Goal: Task Accomplishment & Management: Use online tool/utility

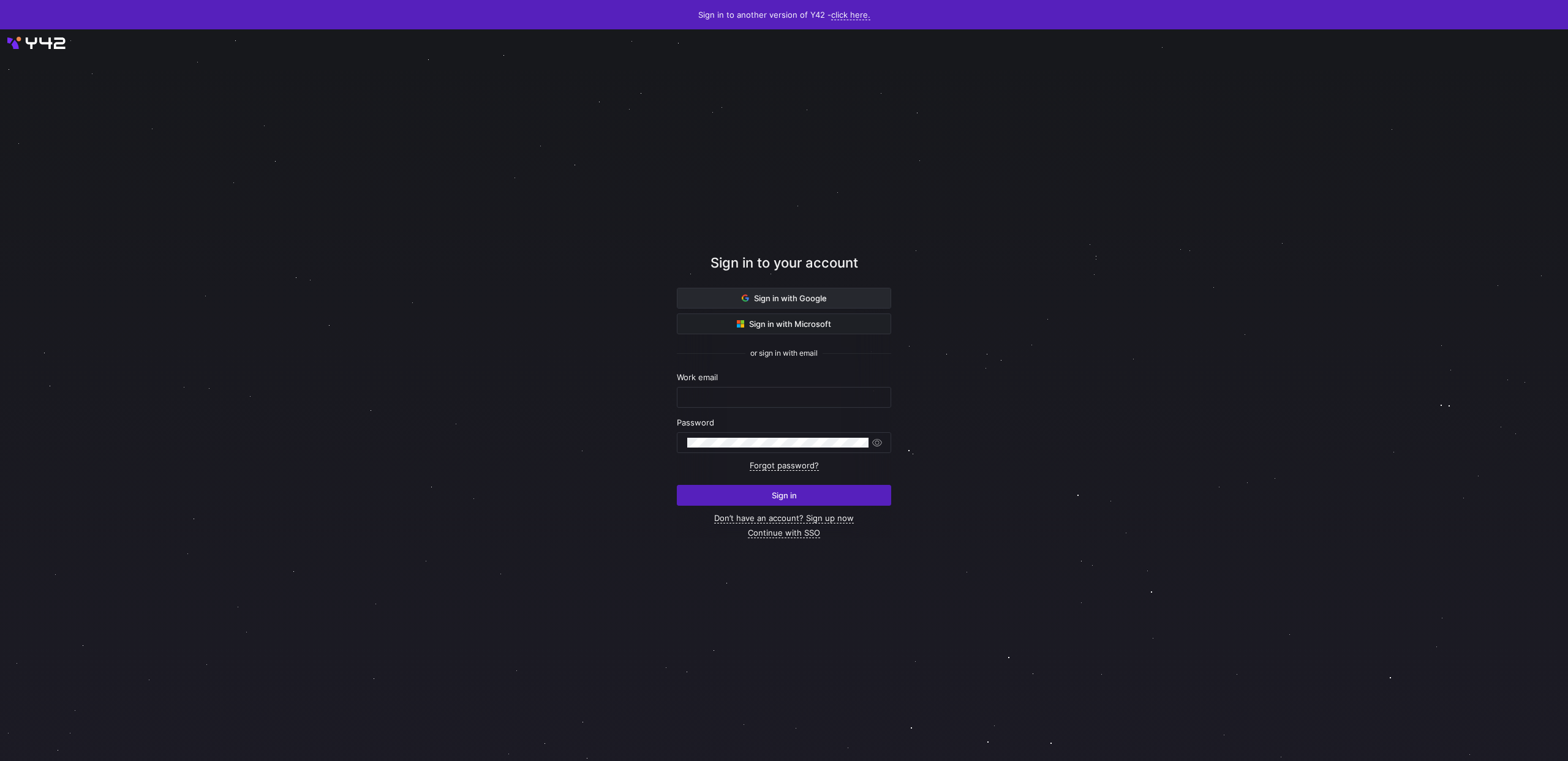
click at [803, 298] on span "Sign in with Google" at bounding box center [784, 299] width 85 height 10
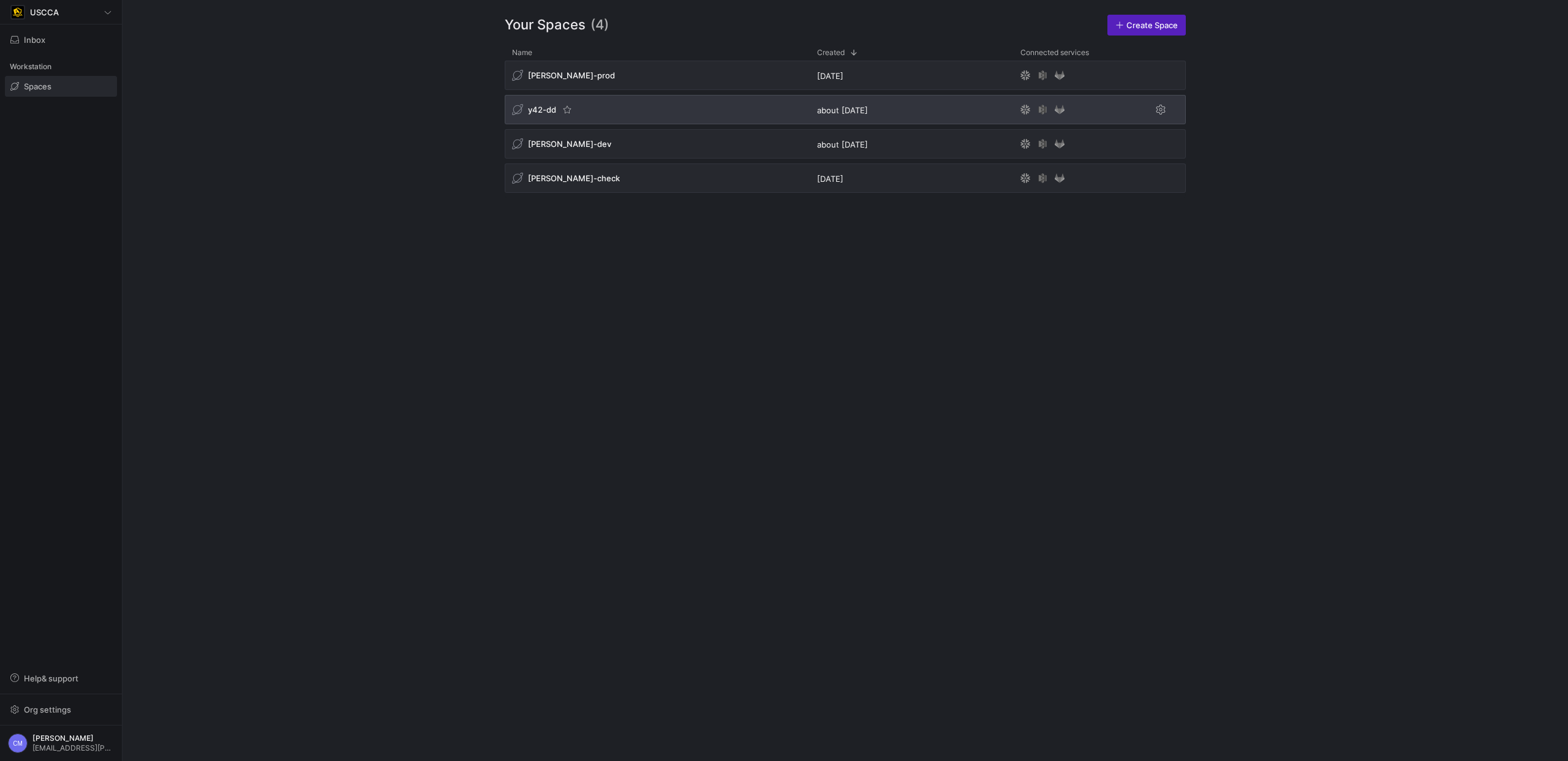
drag, startPoint x: 536, startPoint y: 104, endPoint x: 531, endPoint y: 98, distance: 7.8
click at [535, 104] on span "y42-dd" at bounding box center [542, 109] width 28 height 10
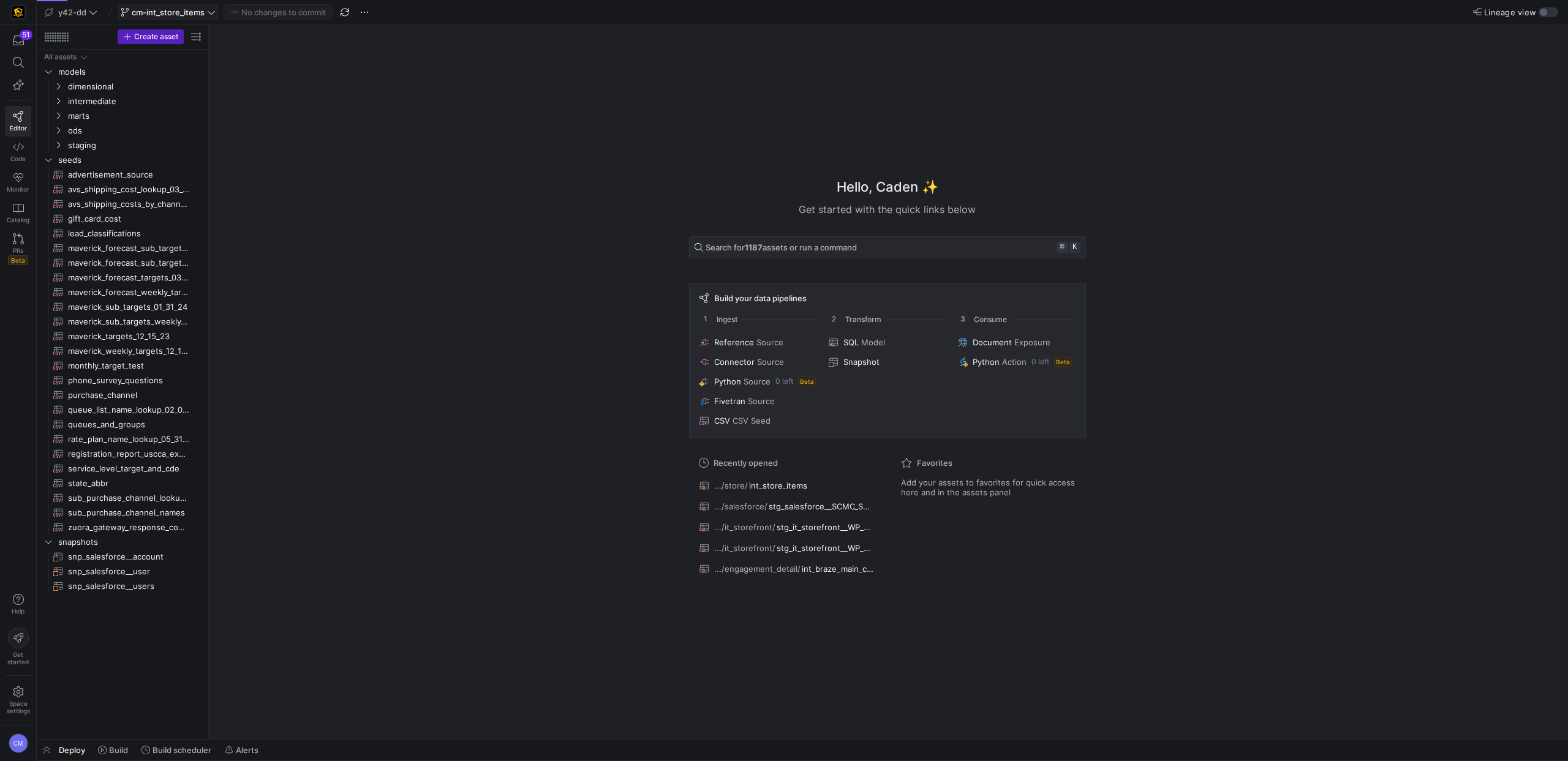
click at [158, 8] on div "cm-int_store_items" at bounding box center [168, 12] width 101 height 16
click at [18, 252] on span "PRs" at bounding box center [18, 250] width 11 height 7
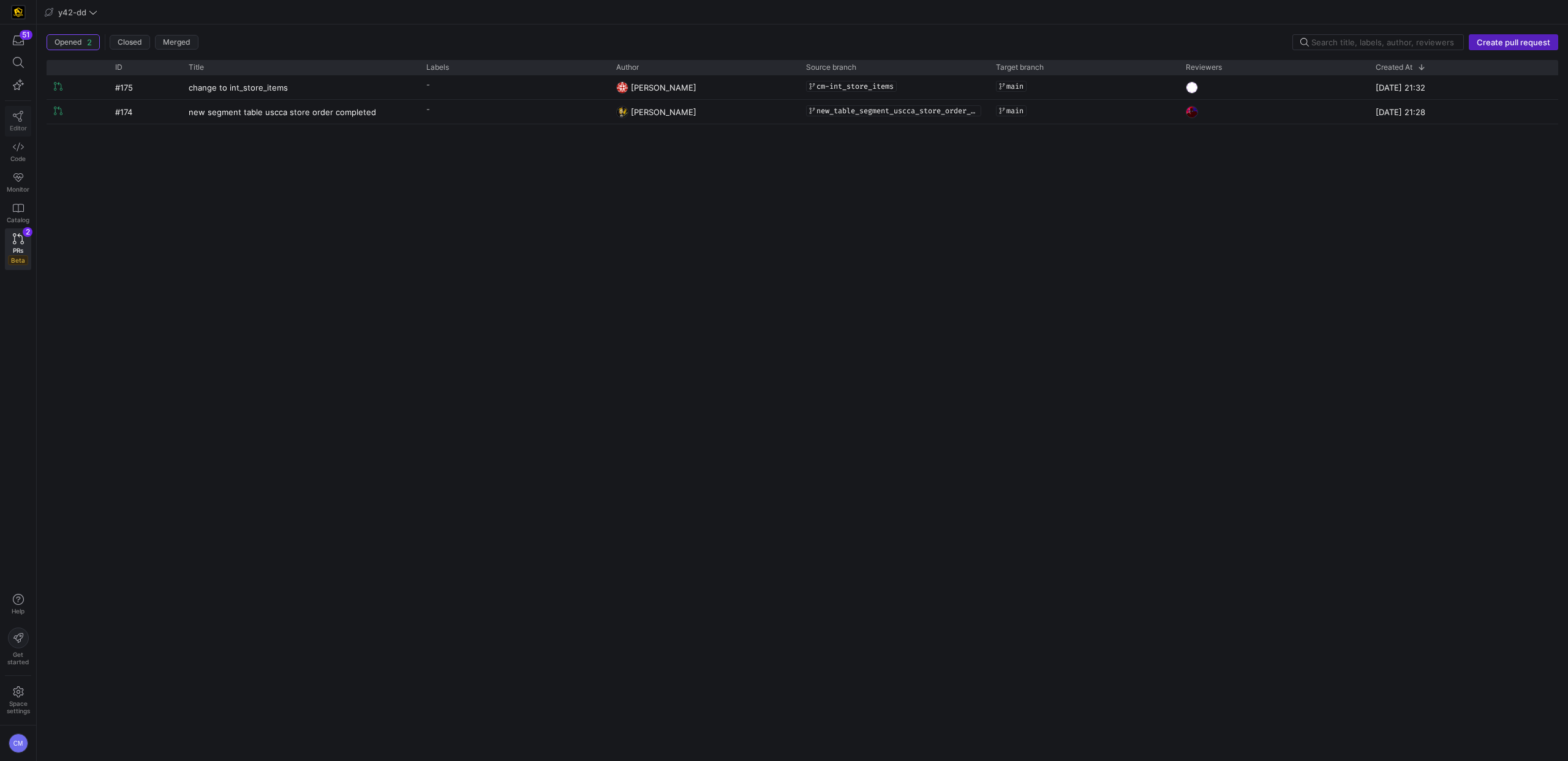
click at [27, 126] on link "Editor" at bounding box center [18, 121] width 27 height 31
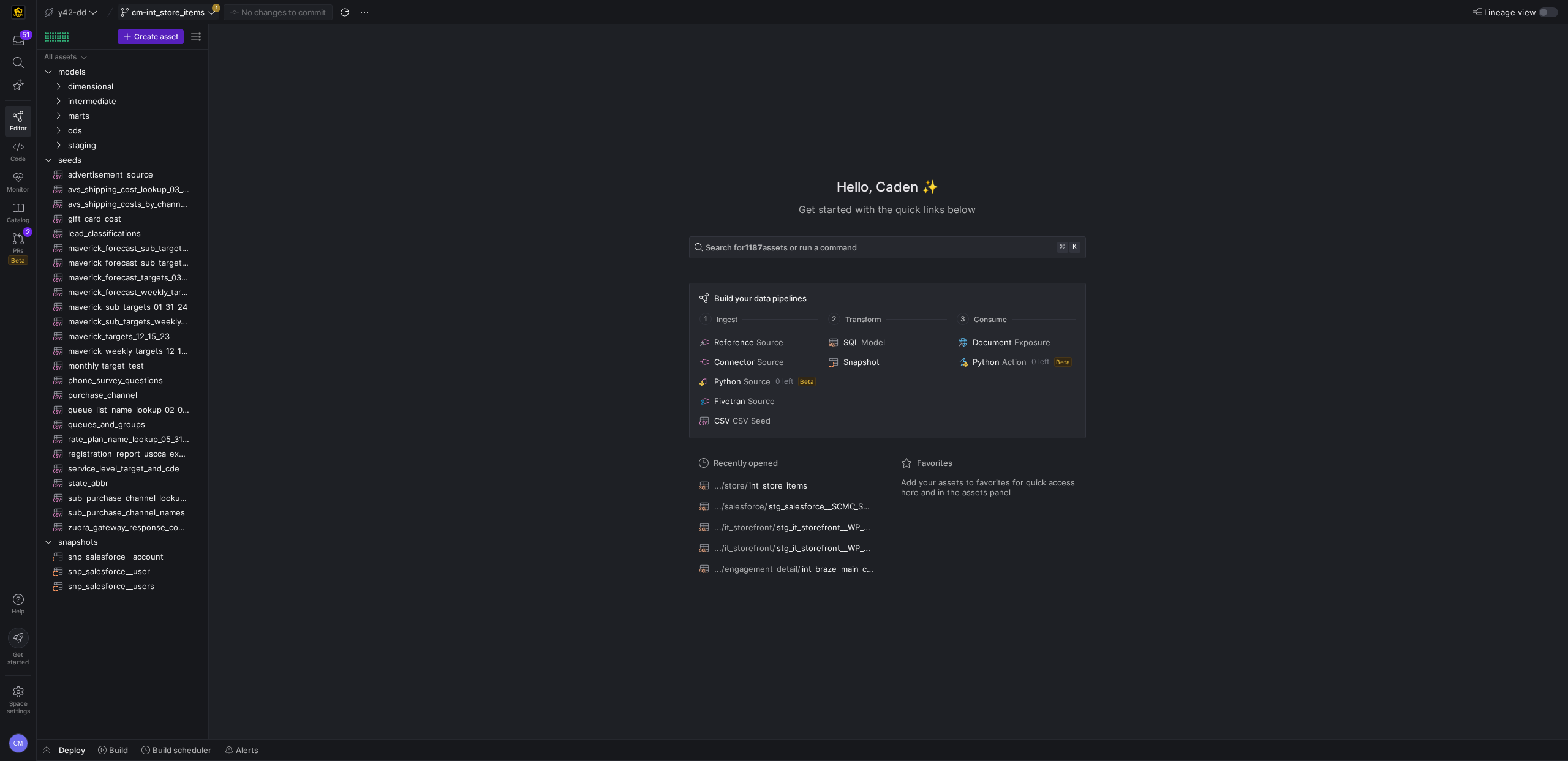
click at [203, 15] on span "cm-int_store_items" at bounding box center [168, 12] width 73 height 10
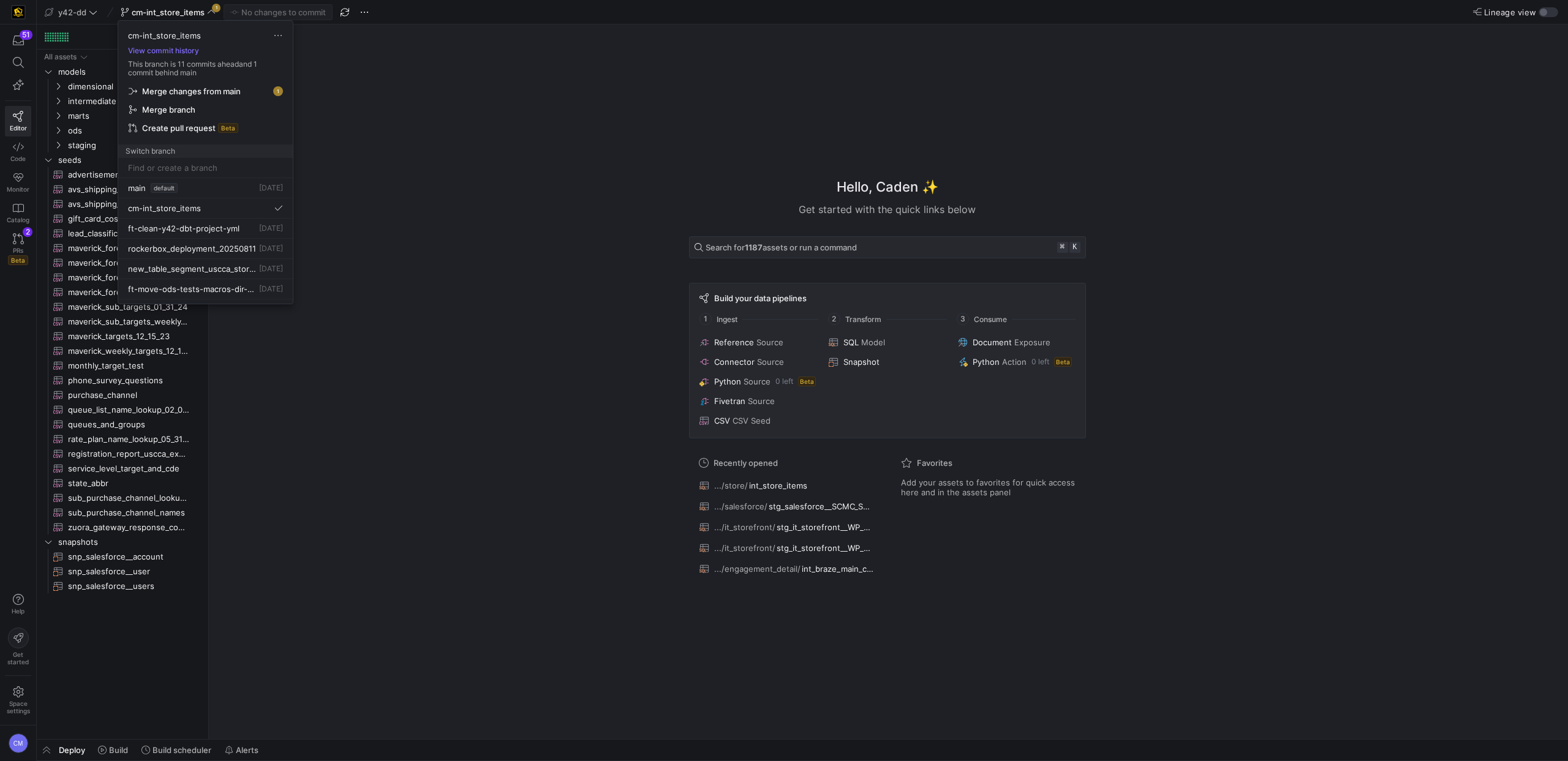
click at [216, 93] on span "Merge changes from main" at bounding box center [191, 91] width 99 height 10
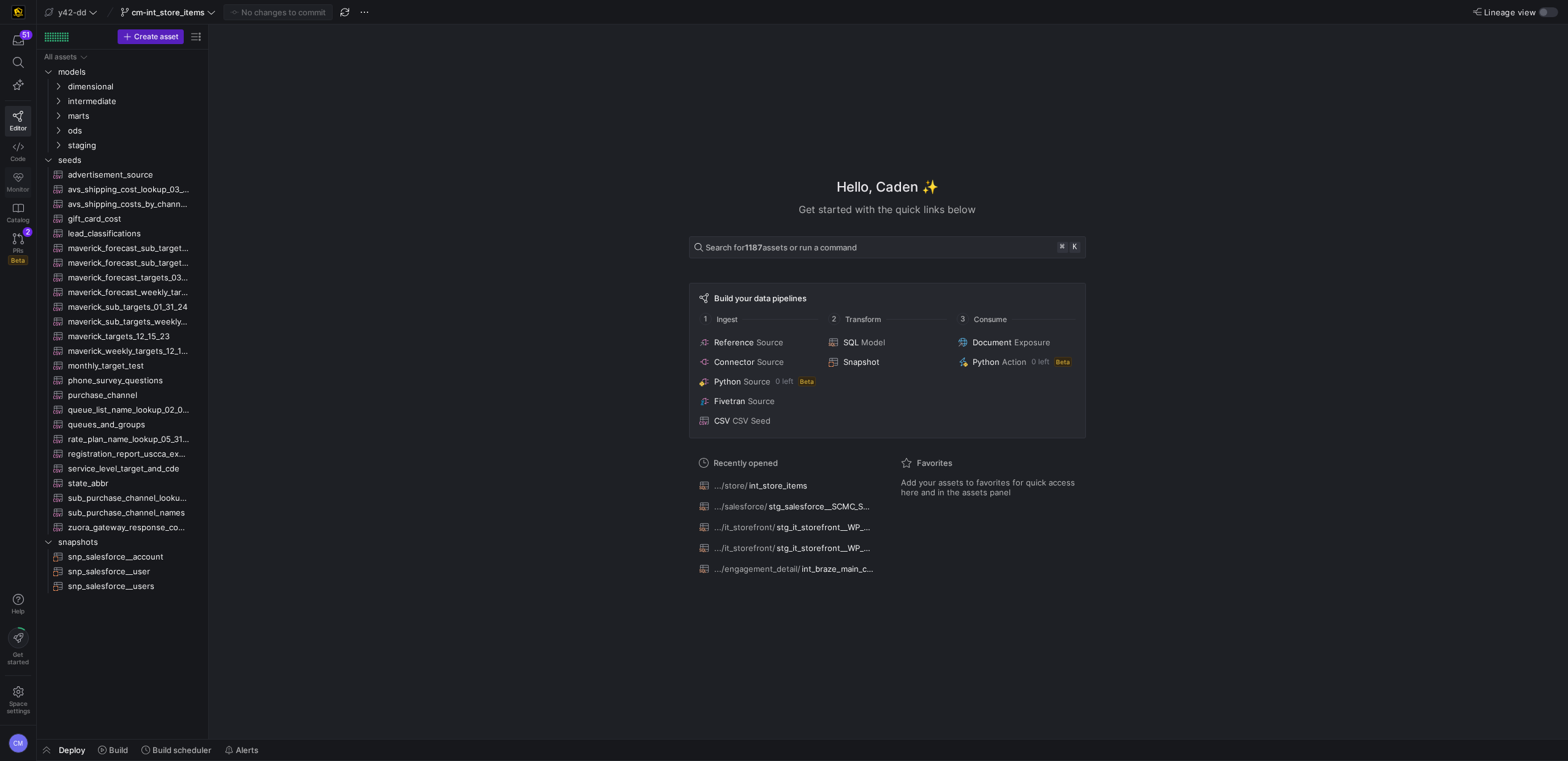
click at [13, 179] on icon at bounding box center [18, 178] width 11 height 11
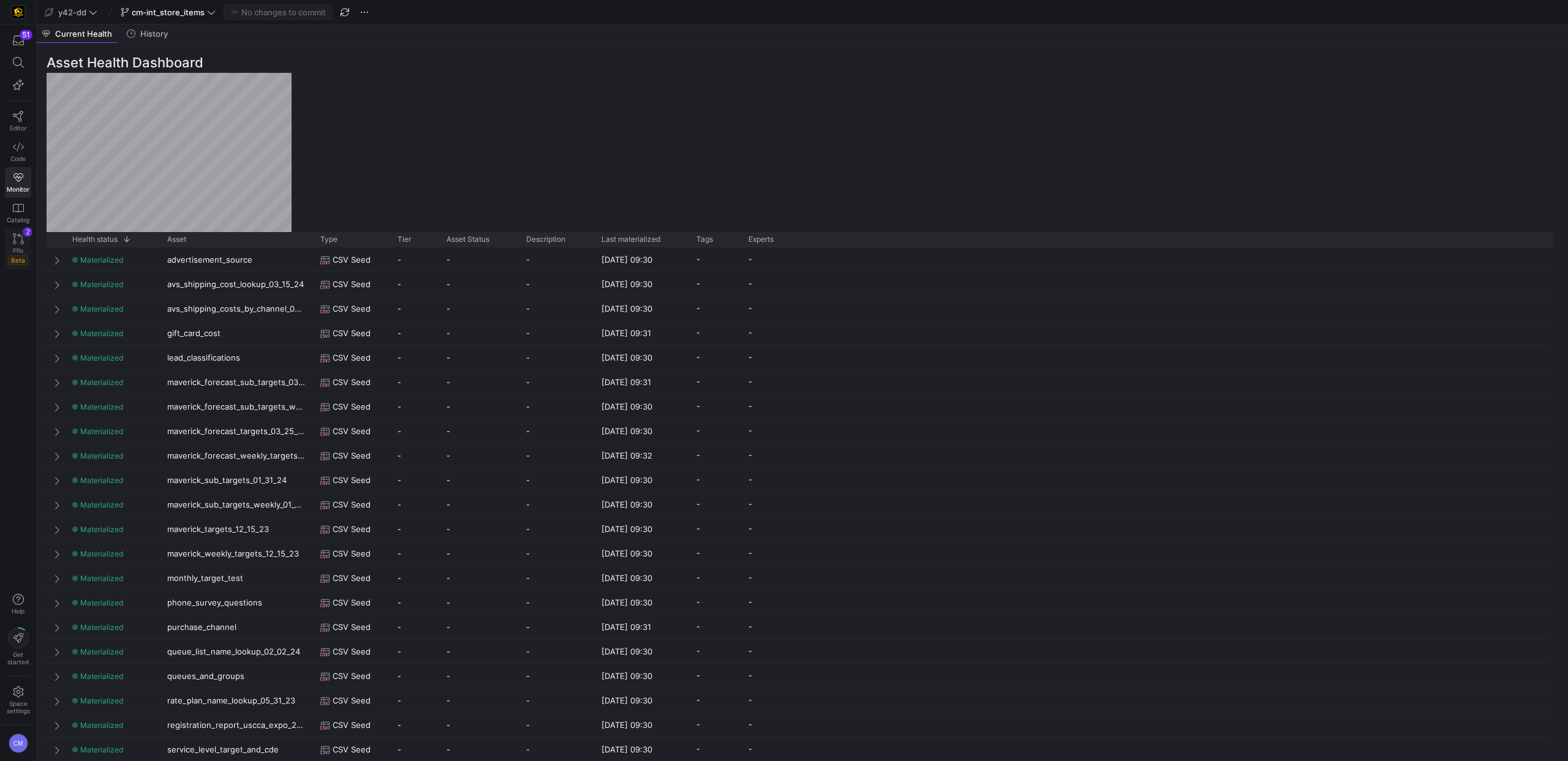
click at [23, 240] on icon at bounding box center [18, 239] width 11 height 11
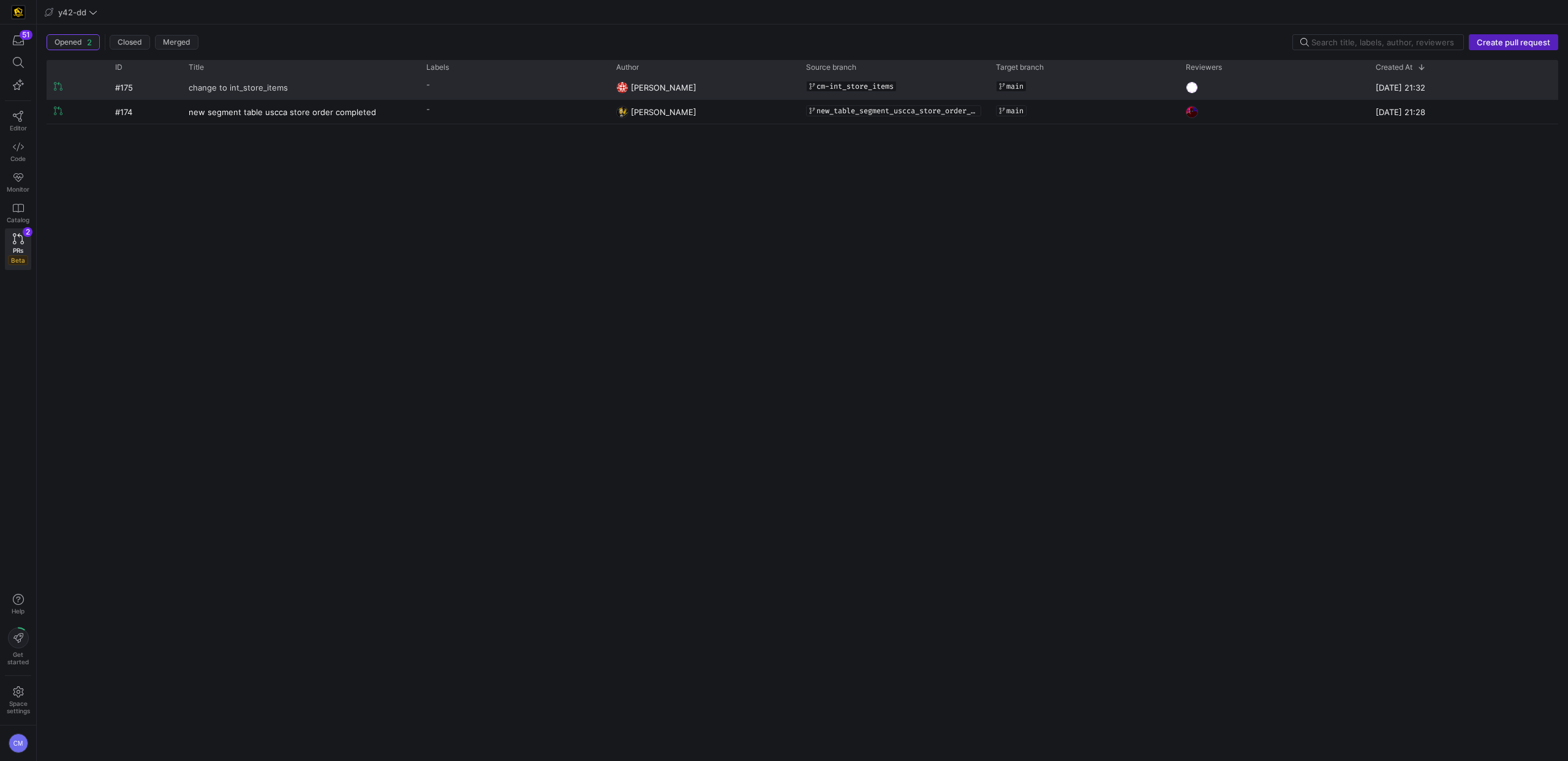
click at [288, 95] on link "change to int_store_items" at bounding box center [300, 87] width 223 height 22
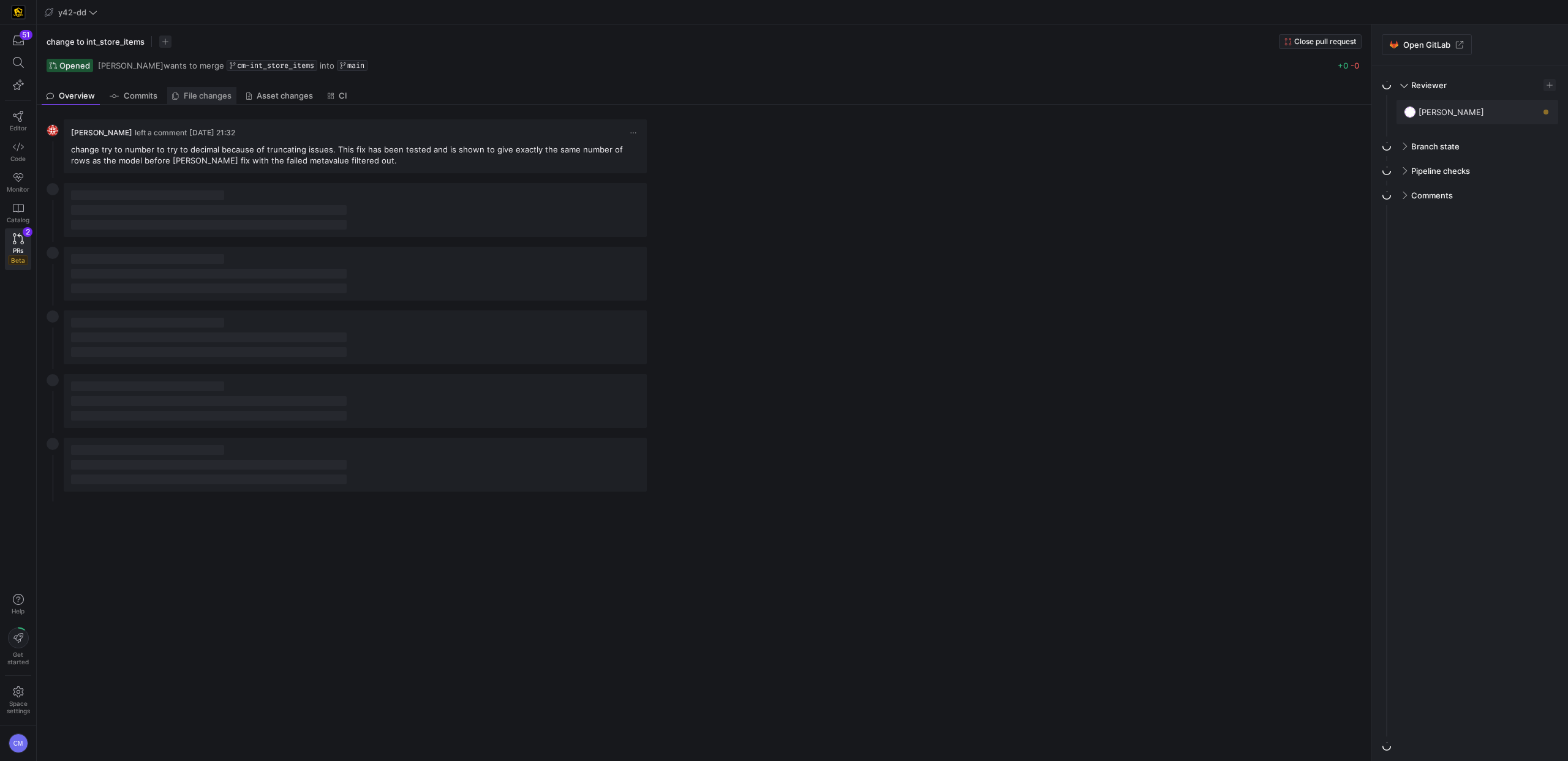
click at [201, 100] on span "File changes" at bounding box center [207, 95] width 48 height 8
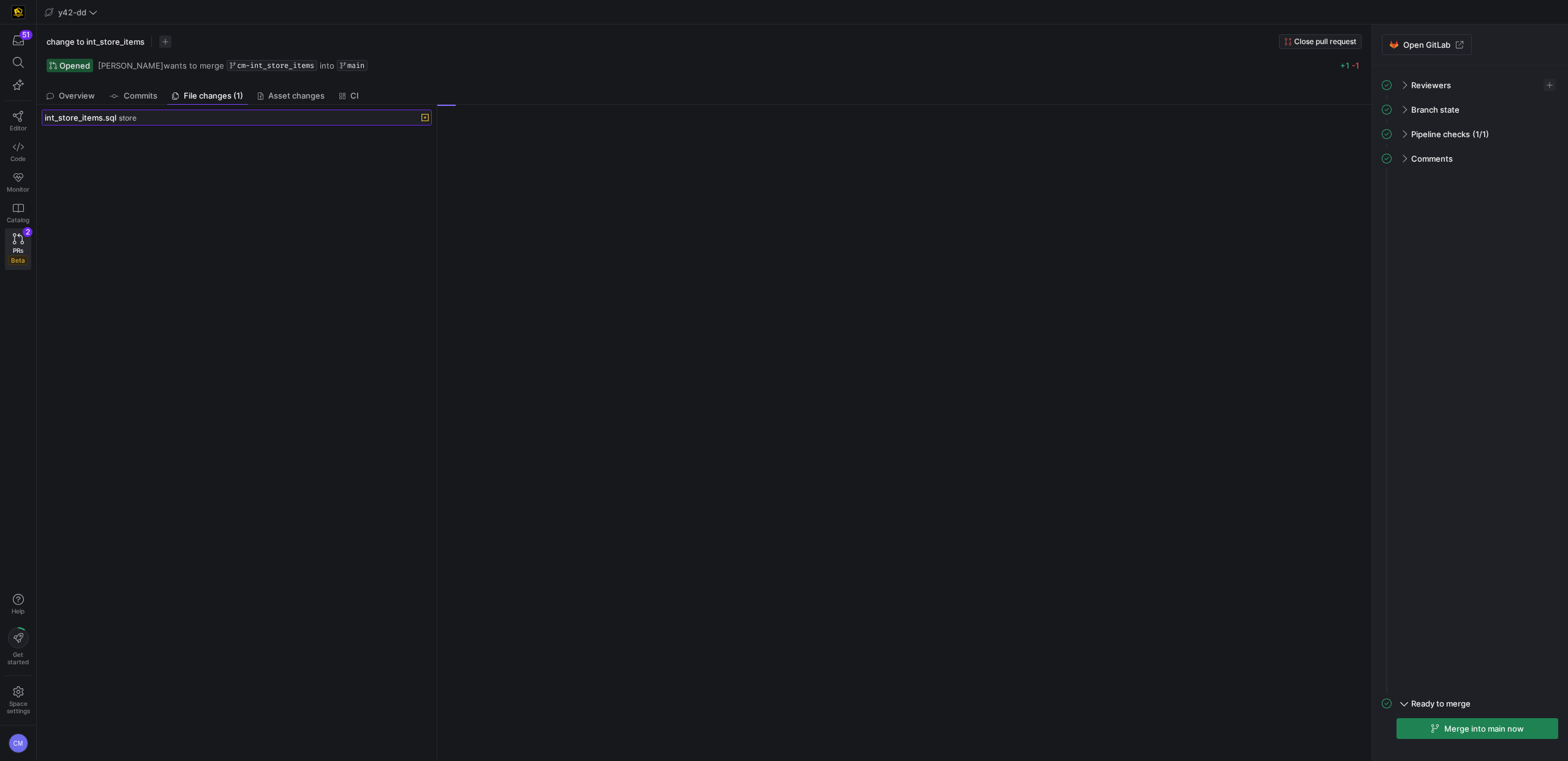
click at [161, 121] on div "int_store_items.sql store" at bounding box center [223, 118] width 357 height 10
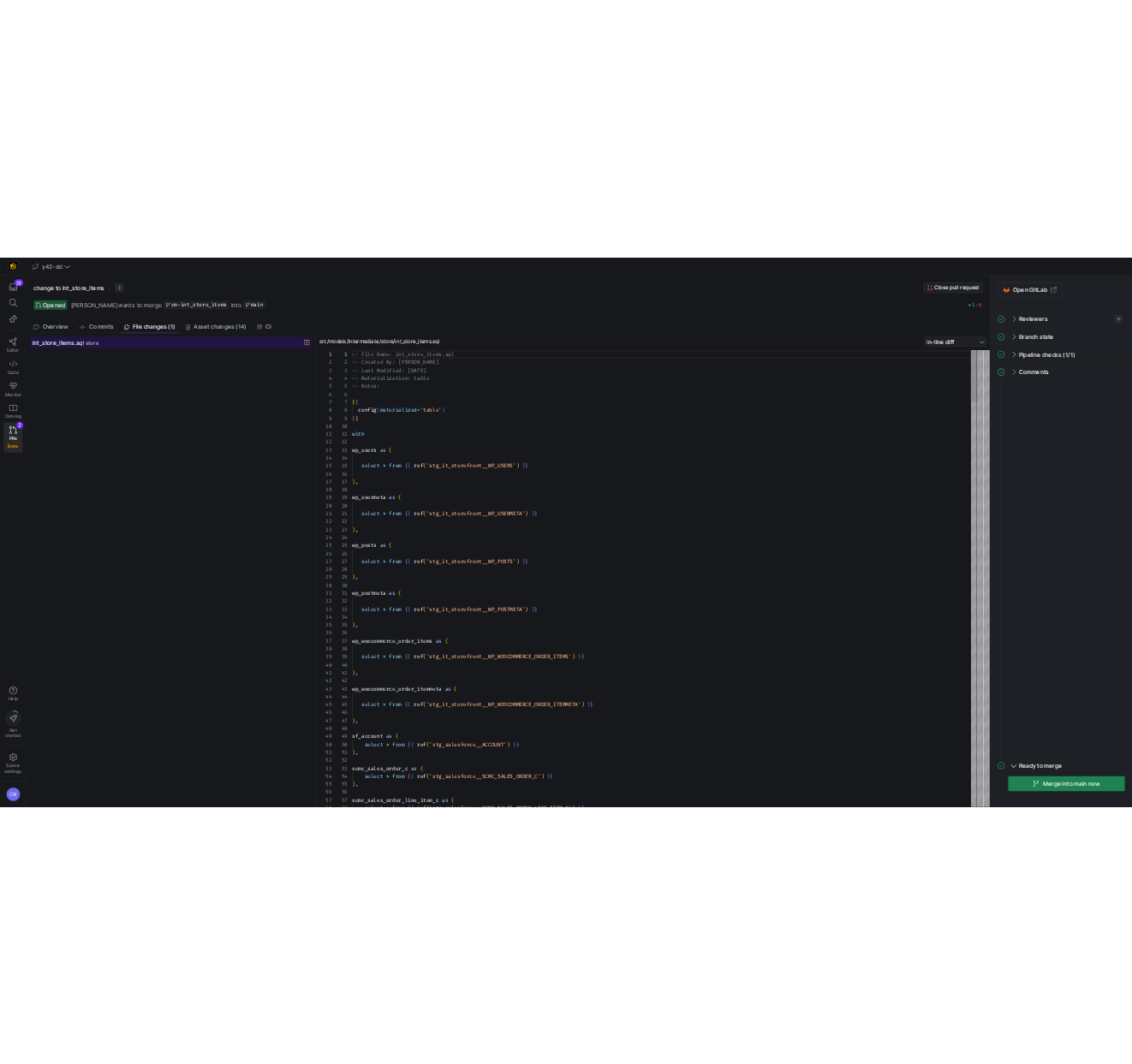
scroll to position [154, 0]
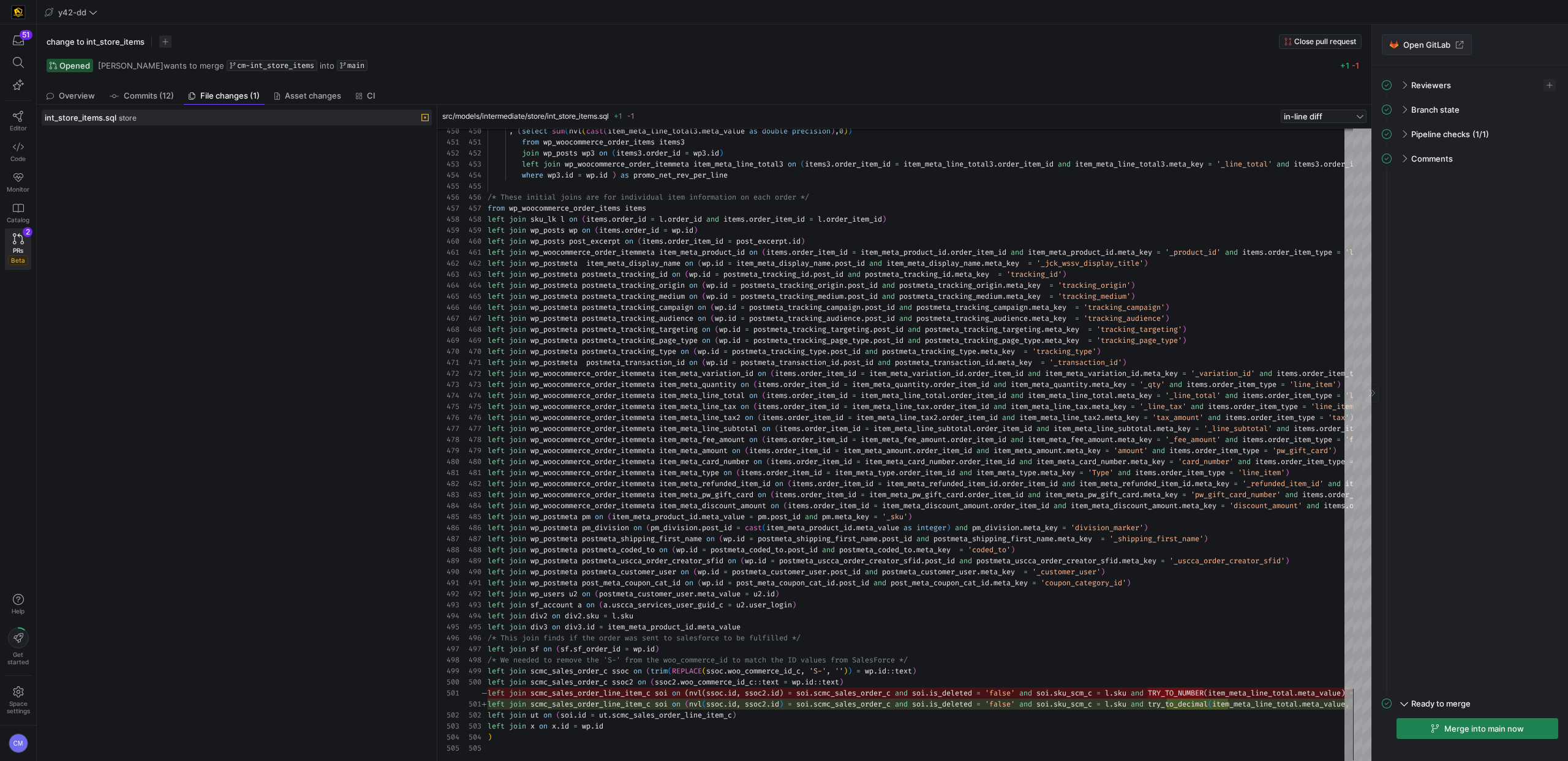
click at [1405, 41] on span "Open GitLab" at bounding box center [1426, 45] width 47 height 10
click at [1421, 85] on span "Reviewers" at bounding box center [1431, 85] width 40 height 10
click at [1546, 85] on span "button" at bounding box center [1549, 85] width 12 height 12
click at [1504, 206] on div "Bret Harvestine" at bounding box center [1487, 203] width 121 height 10
click at [1524, 371] on div at bounding box center [784, 380] width 1568 height 761
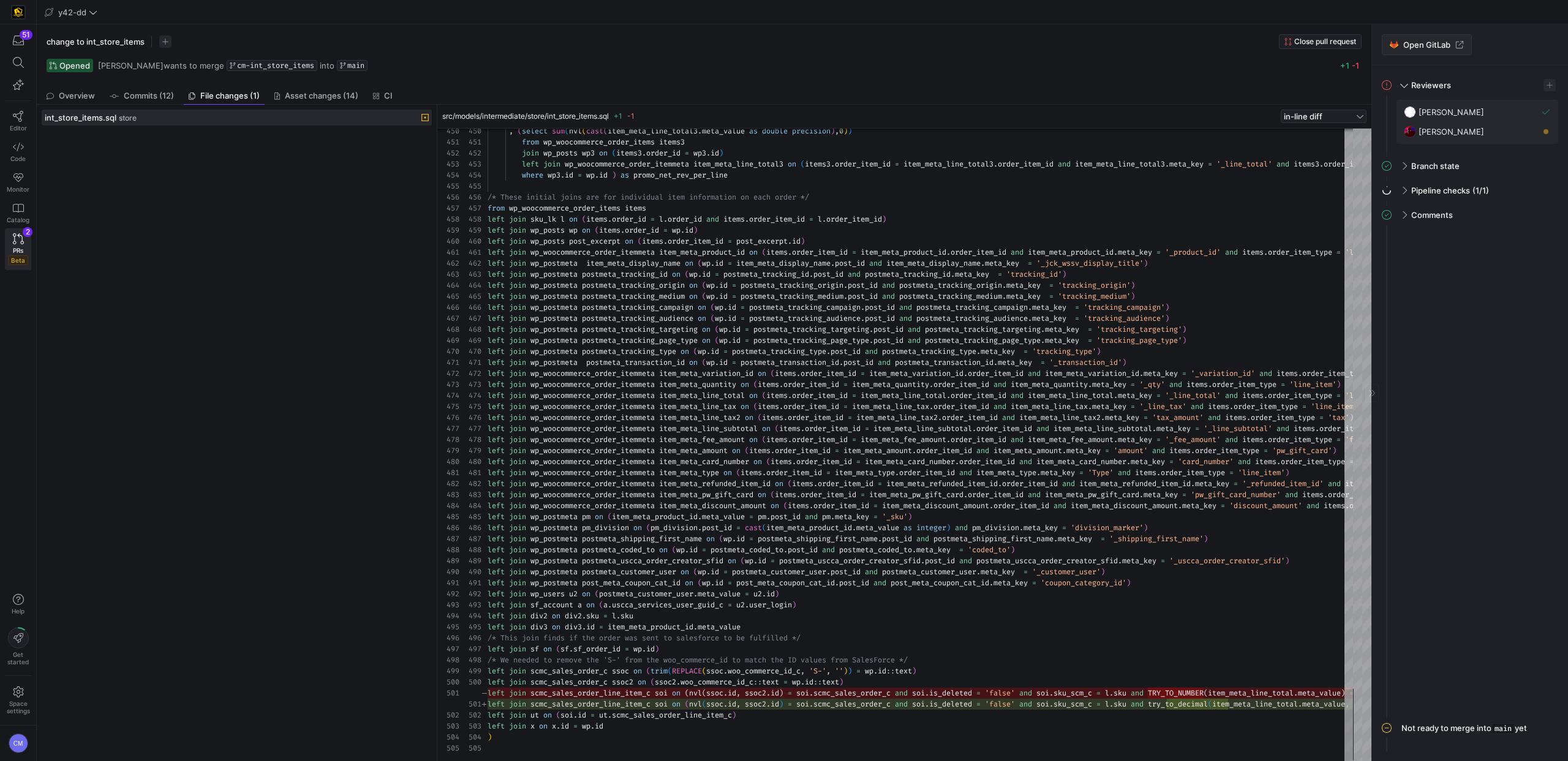
click at [1419, 49] on span "Open GitLab" at bounding box center [1426, 45] width 47 height 10
click at [72, 16] on span "y42-dd" at bounding box center [72, 12] width 28 height 10
click at [116, 118] on button "edw-dv-prod" at bounding box center [110, 125] width 136 height 20
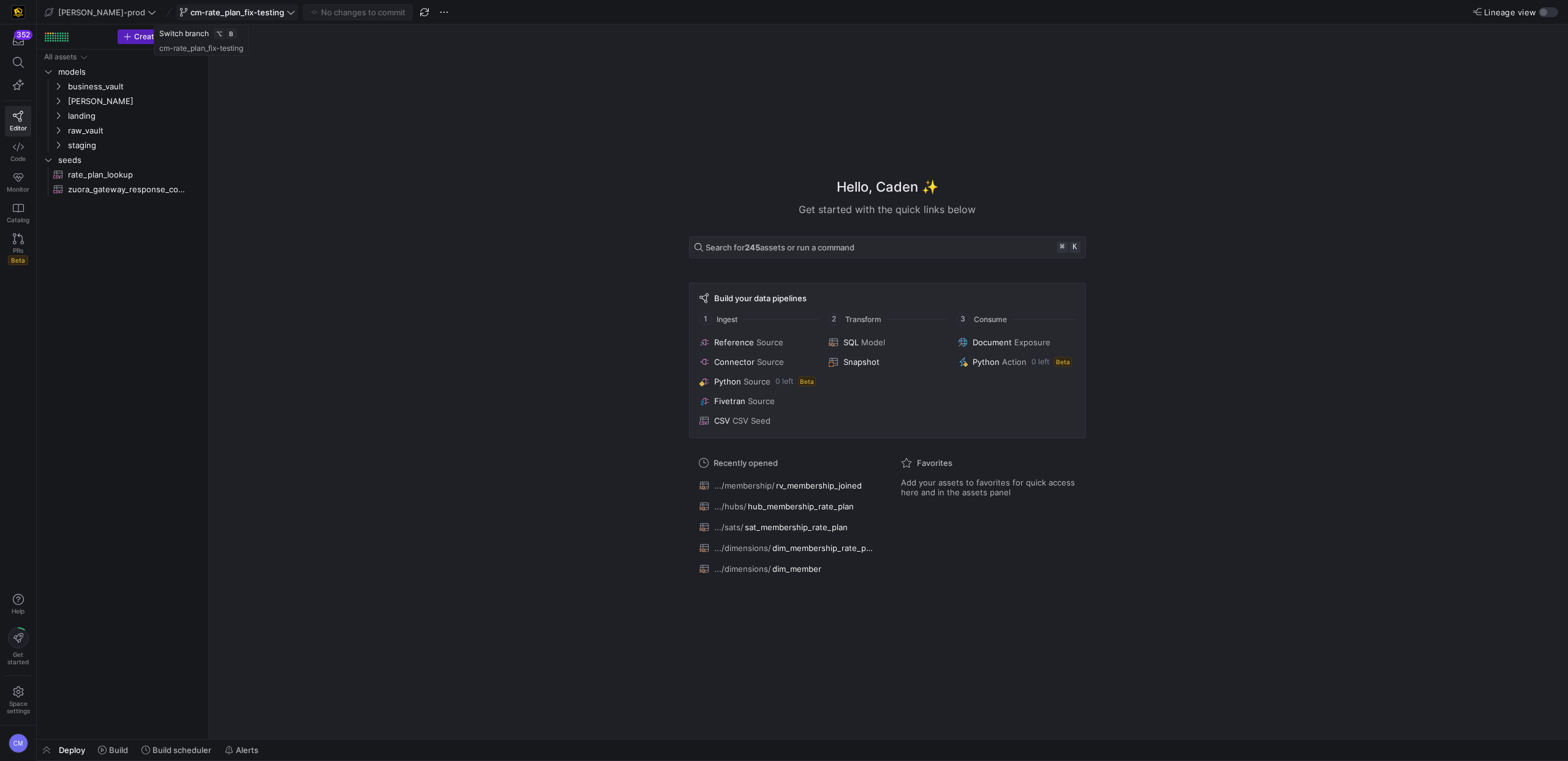
click at [204, 13] on span "cm-rate_plan_fix-testing" at bounding box center [238, 12] width 94 height 10
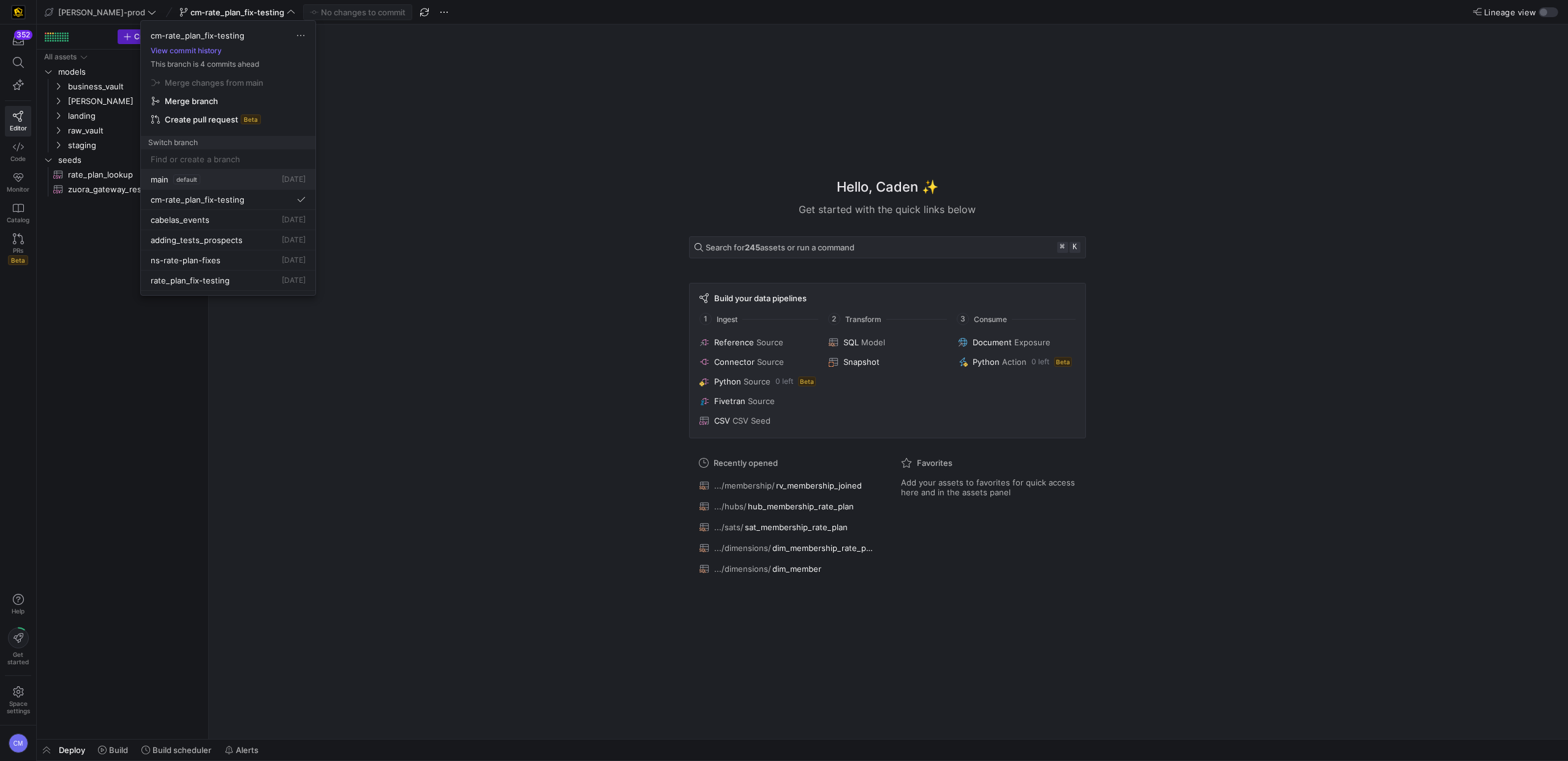
click at [195, 179] on span "default" at bounding box center [186, 179] width 27 height 10
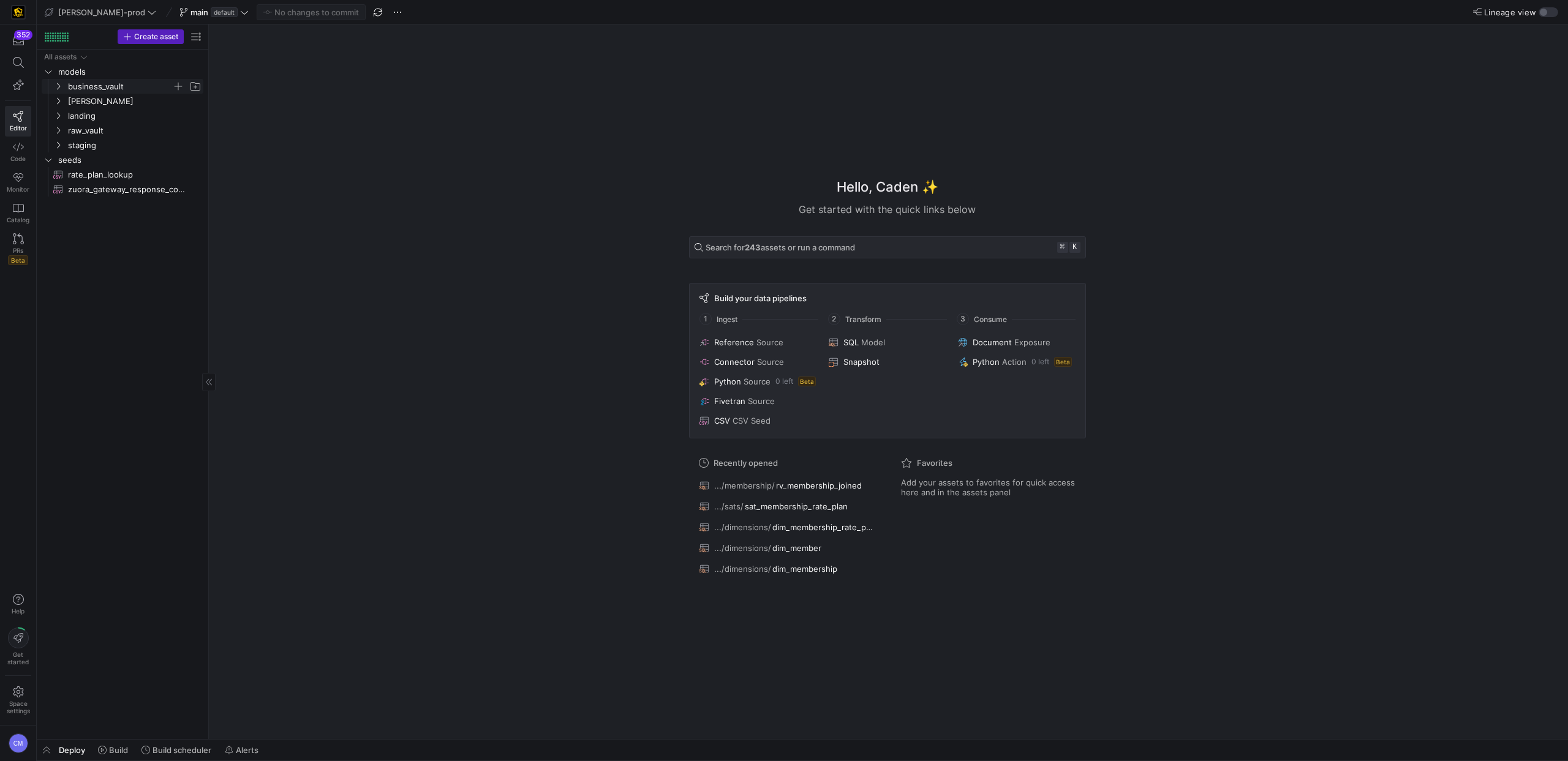
click at [100, 90] on span "business_vault" at bounding box center [120, 87] width 104 height 14
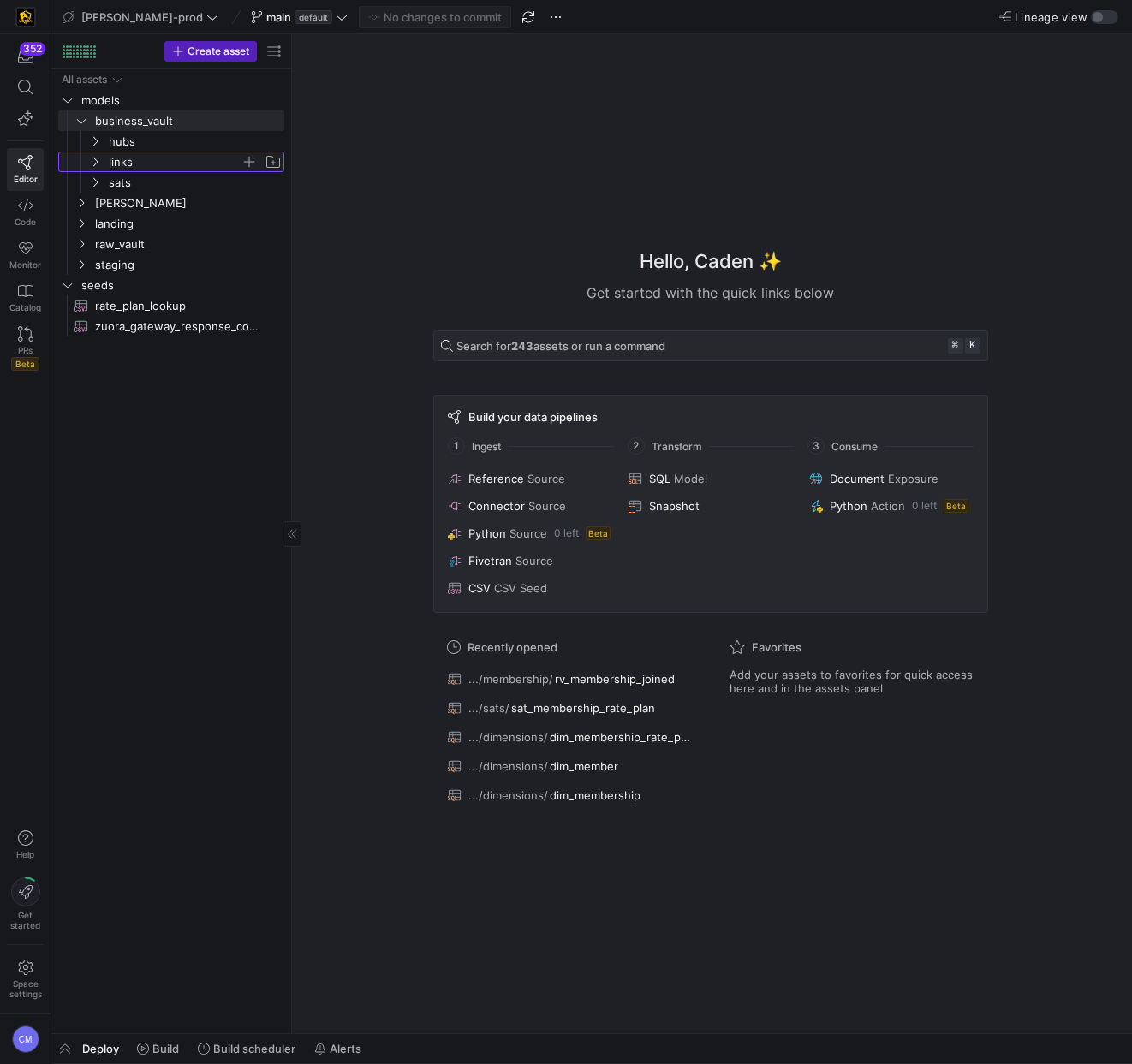
click at [152, 164] on span "links" at bounding box center [174, 163] width 132 height 20
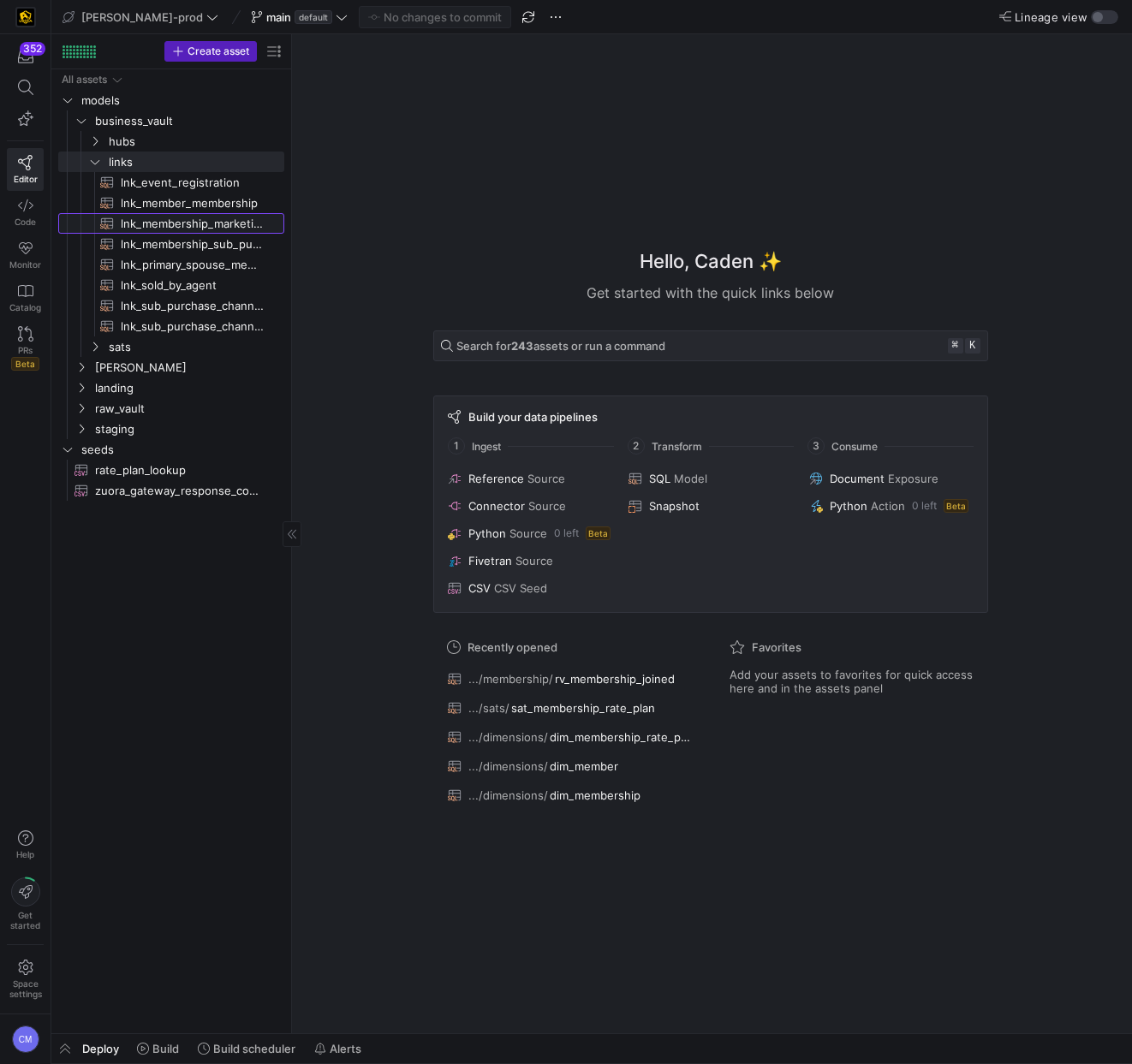
click at [224, 228] on span "lnk_membership_marketing​​​​​​​​​​" at bounding box center [192, 223] width 144 height 20
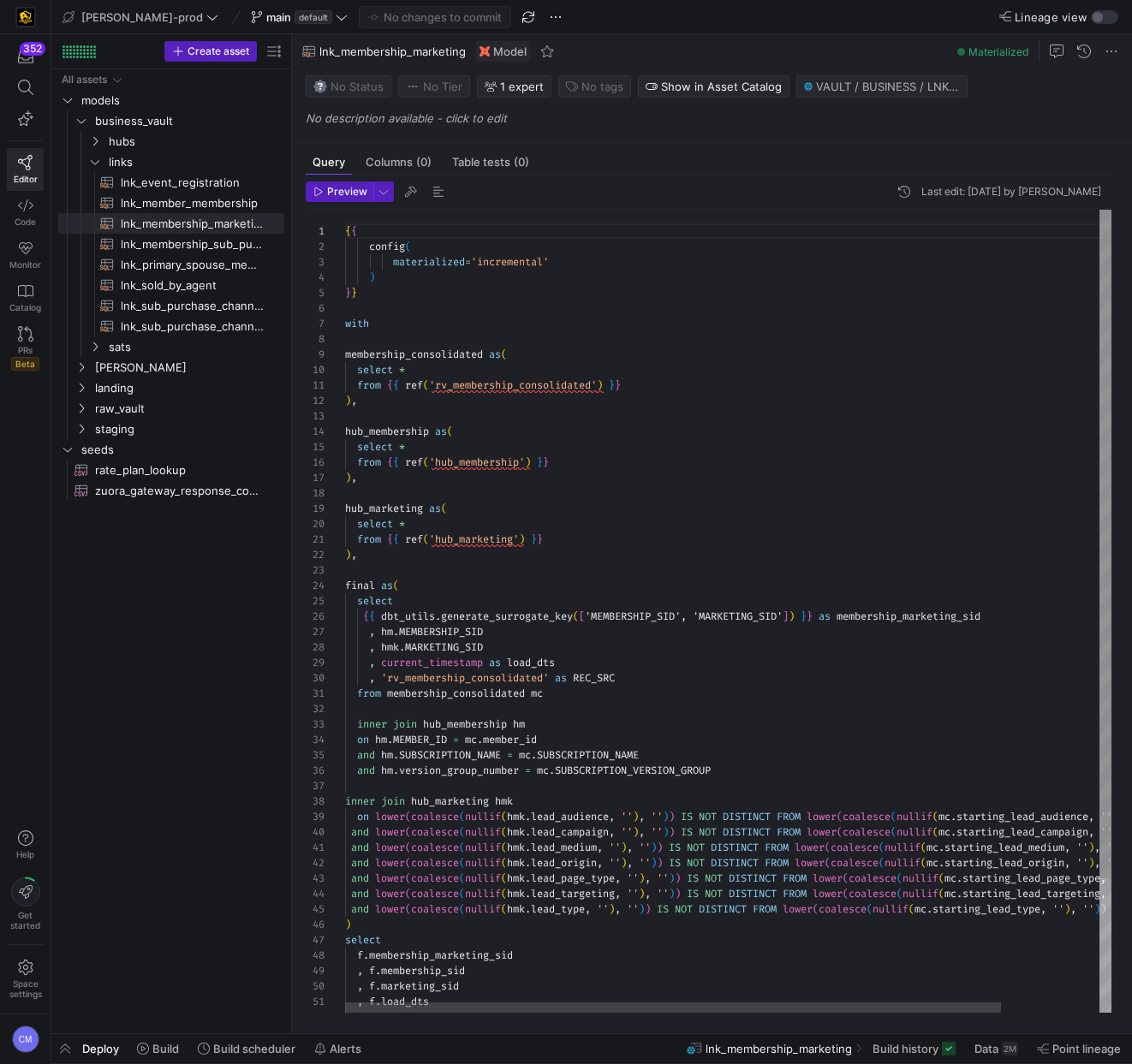
scroll to position [92, 12]
click at [802, 484] on div "{ { config ( materialized = 'incremental' ) } } with membership_consolidated as…" at bounding box center [785, 692] width 881 height 964
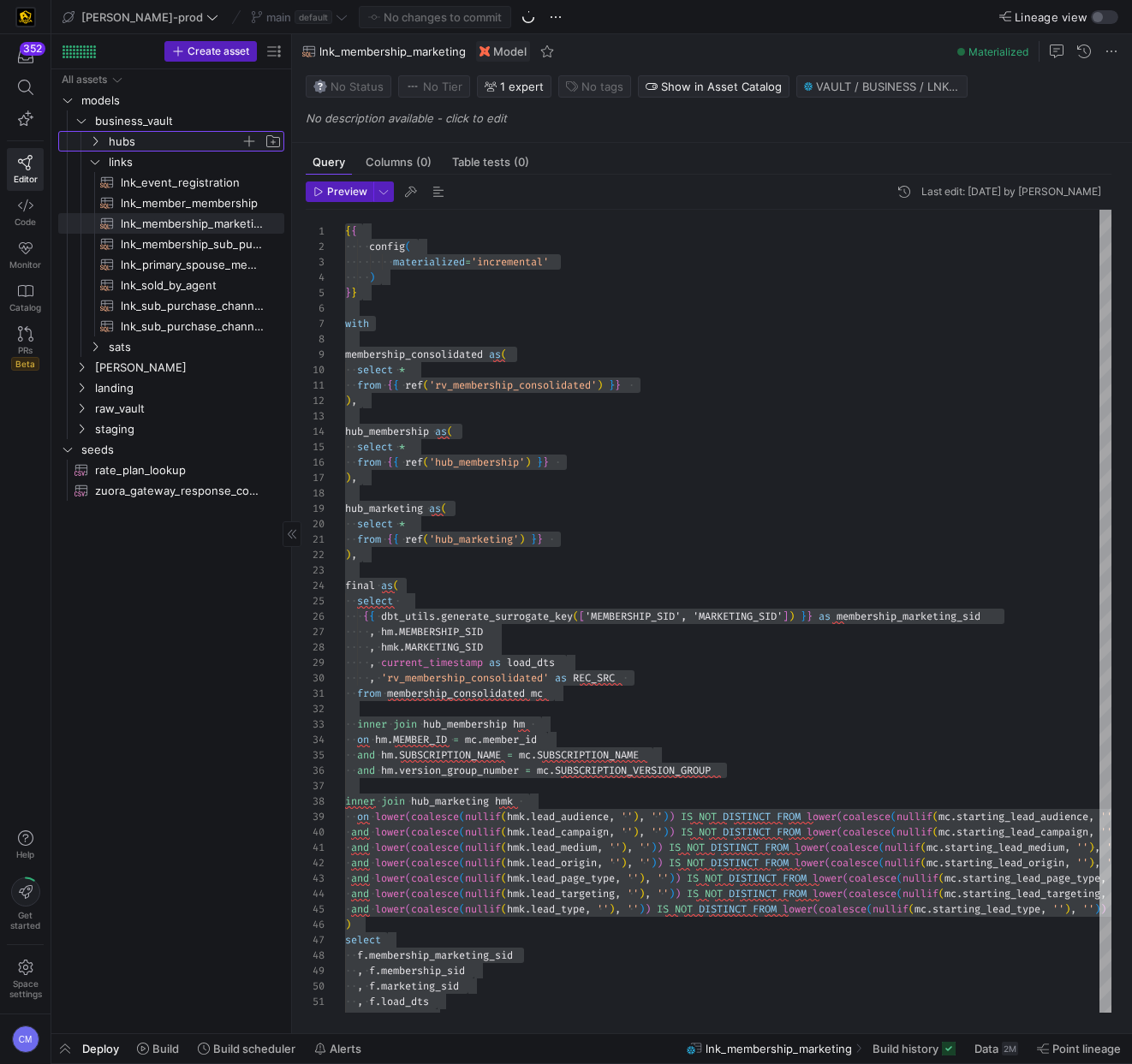
click at [136, 146] on span "hubs" at bounding box center [174, 142] width 132 height 20
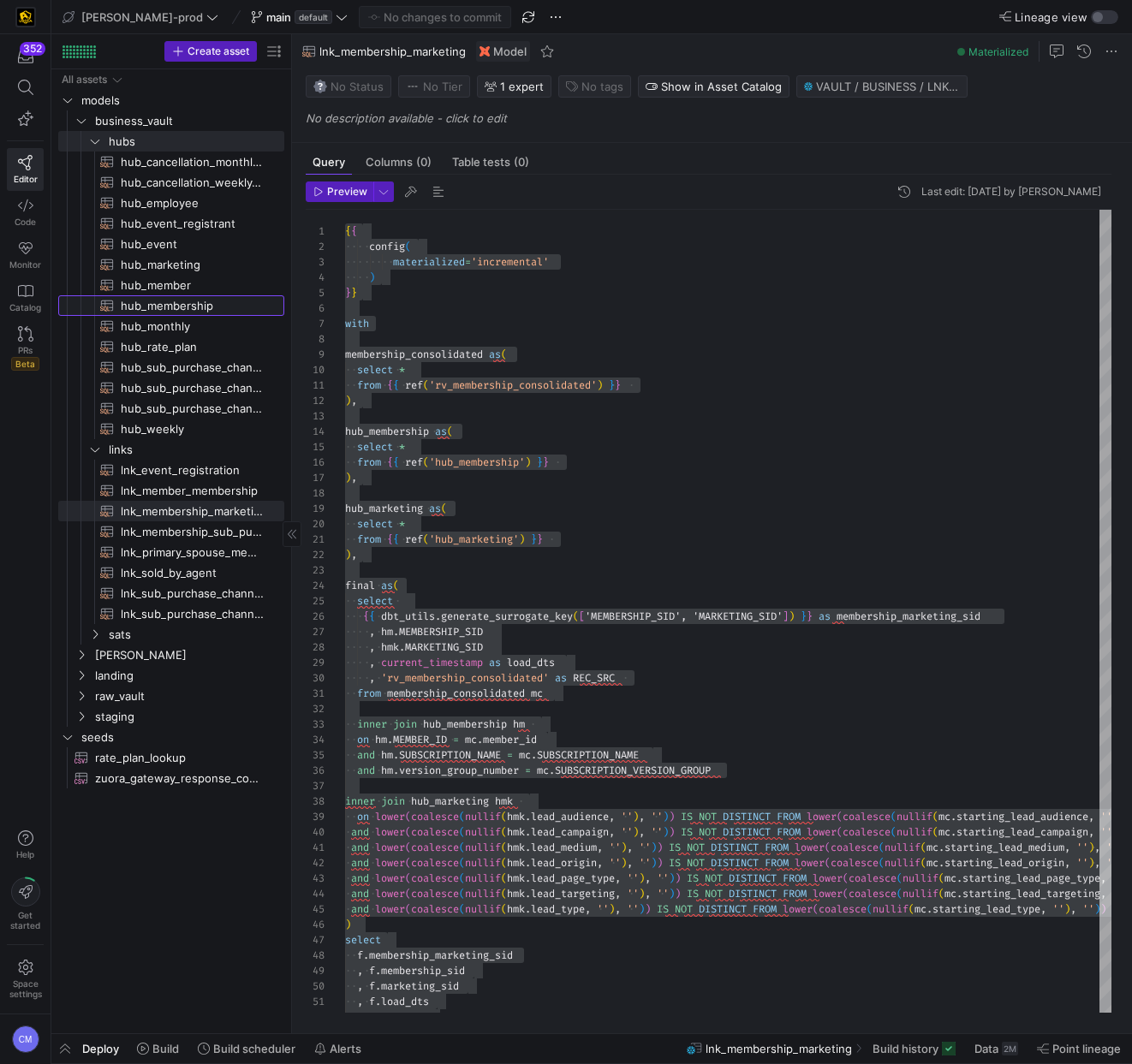
click at [216, 306] on span "hub_membership​​​​​​​​​​" at bounding box center [192, 306] width 144 height 20
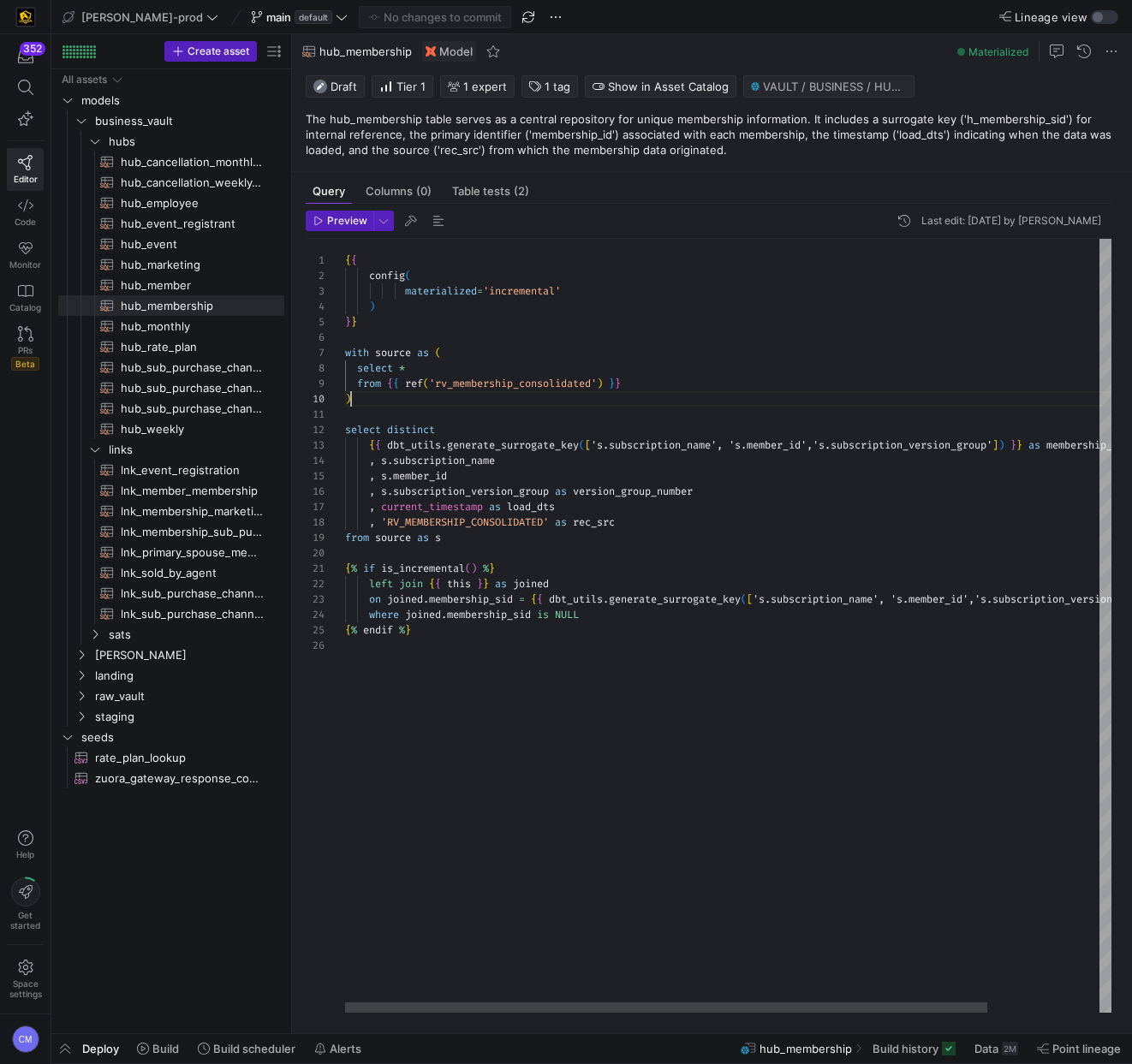
scroll to position [139, 6]
click at [642, 397] on div "{ { config ( materialized = 'incremental' ) } } with source as ( select * from …" at bounding box center [794, 626] width 899 height 774
click at [717, 366] on div "{ { config ( materialized = 'incremental' ) } } with source as ( select * from …" at bounding box center [794, 626] width 899 height 774
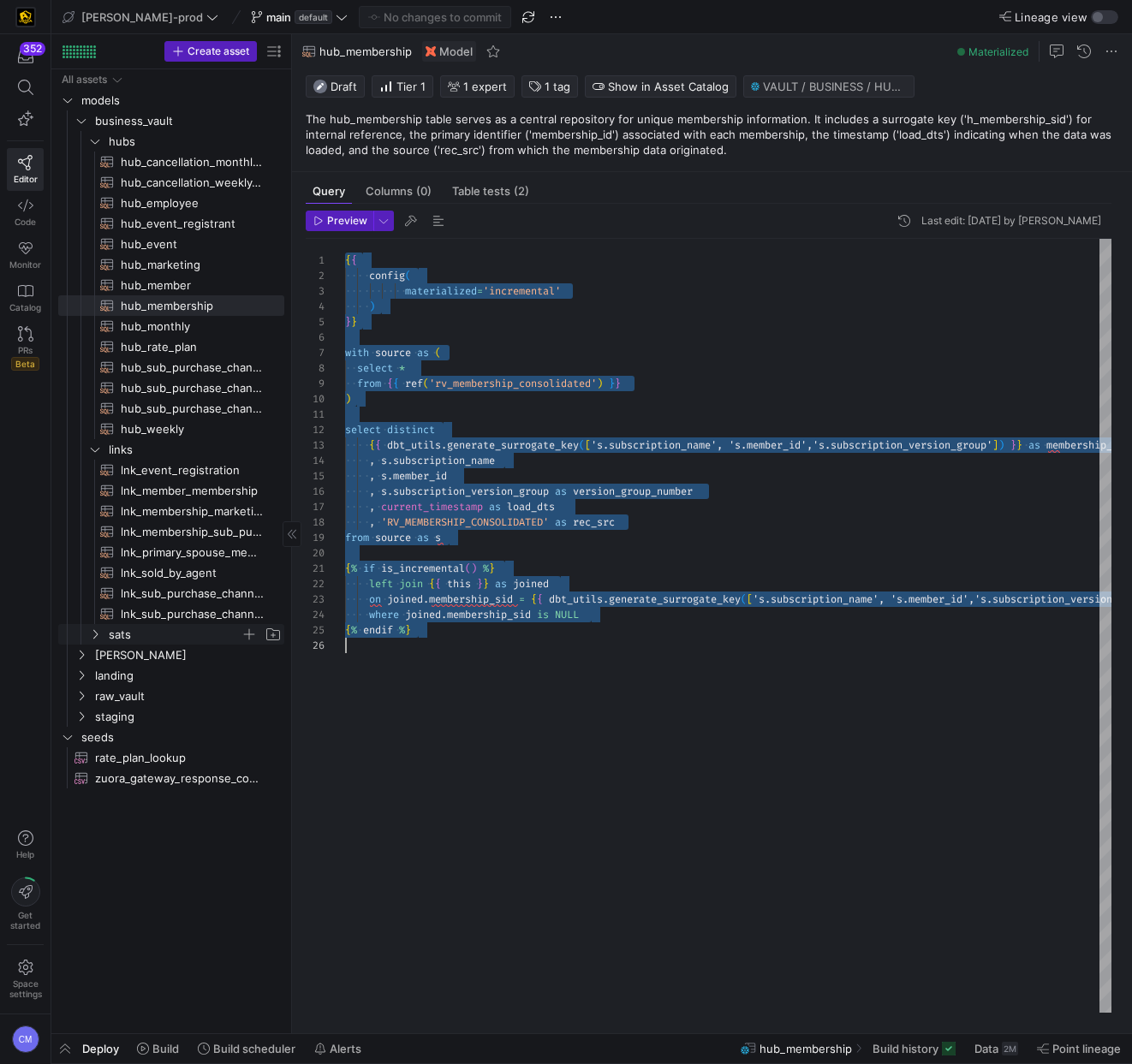
click at [179, 641] on span "sats" at bounding box center [174, 635] width 132 height 20
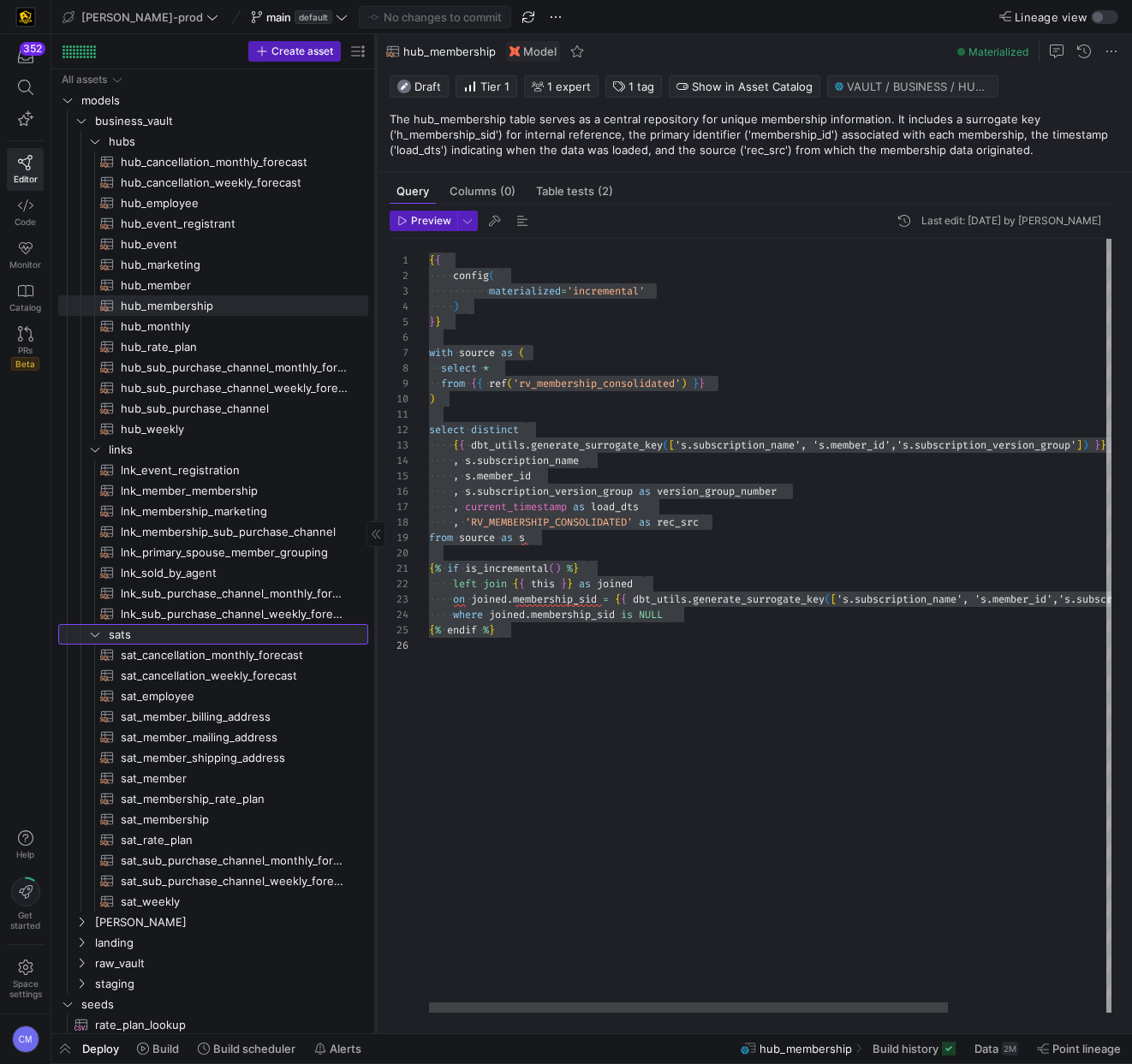
drag, startPoint x: 291, startPoint y: 721, endPoint x: 375, endPoint y: 723, distance: 84.0
click at [375, 723] on div at bounding box center [375, 534] width 1 height 999
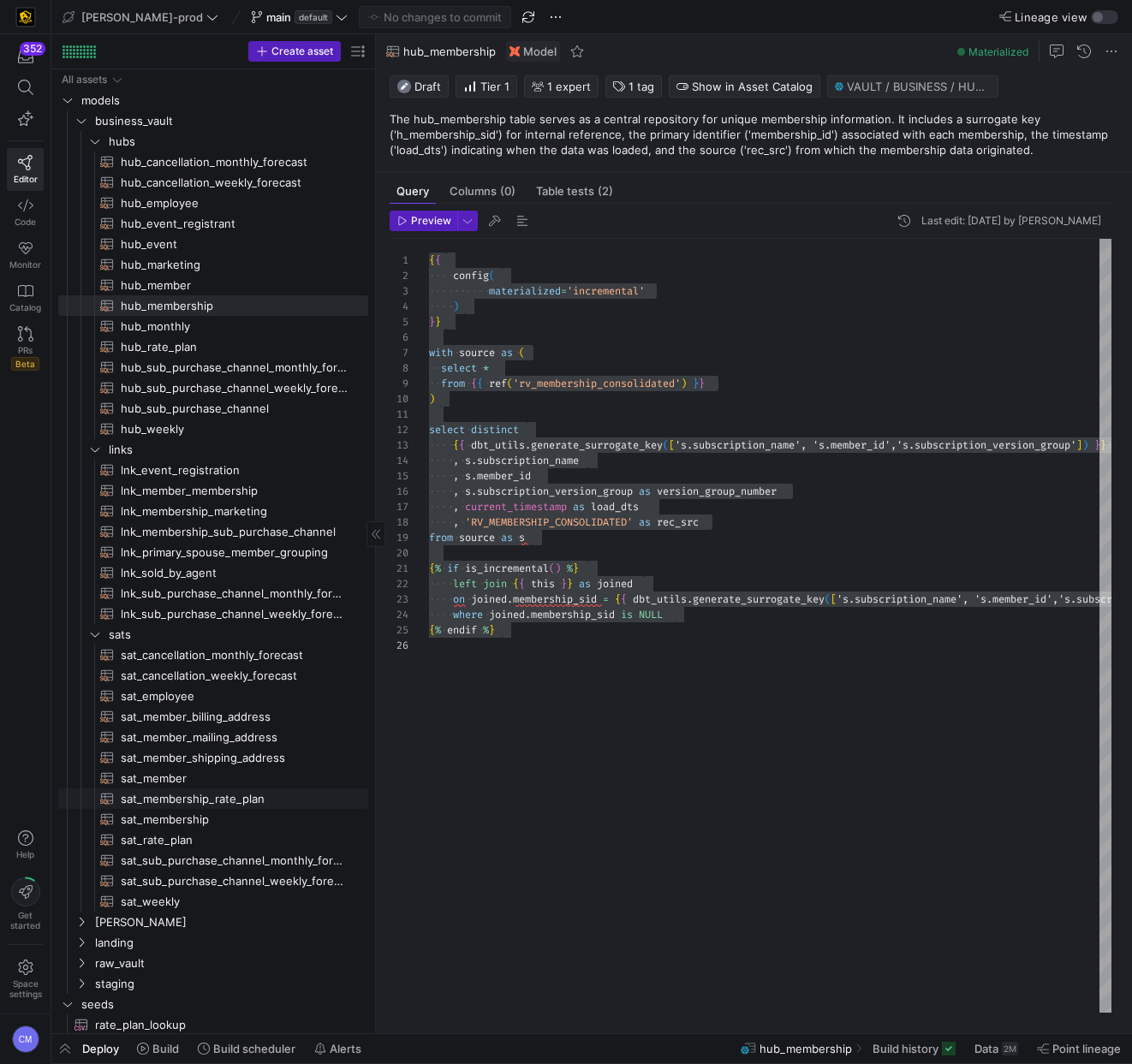
click at [276, 797] on span "sat_membership_rate_plan​​​​​​​​​​" at bounding box center [234, 799] width 227 height 20
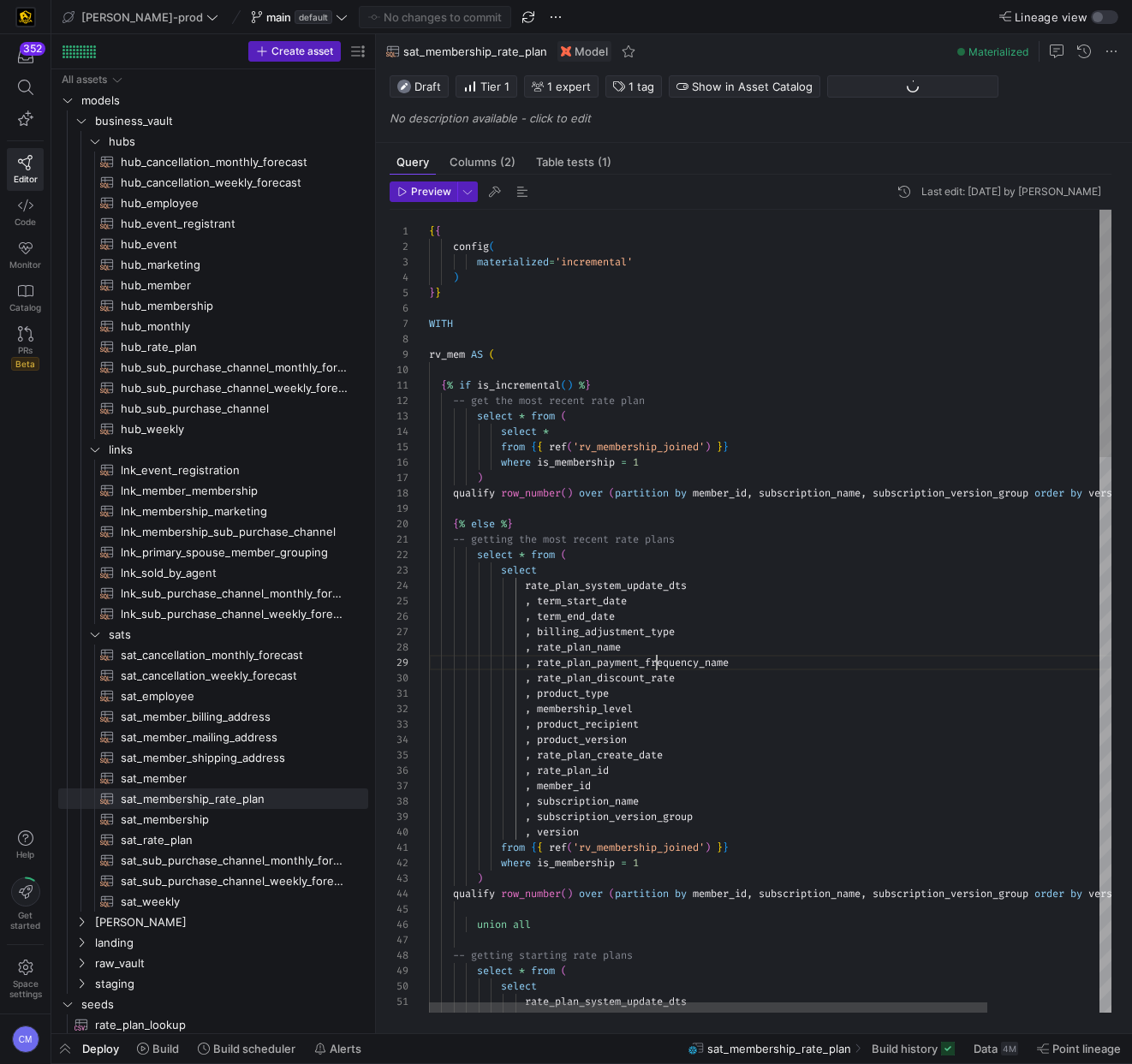
scroll to position [123, 227]
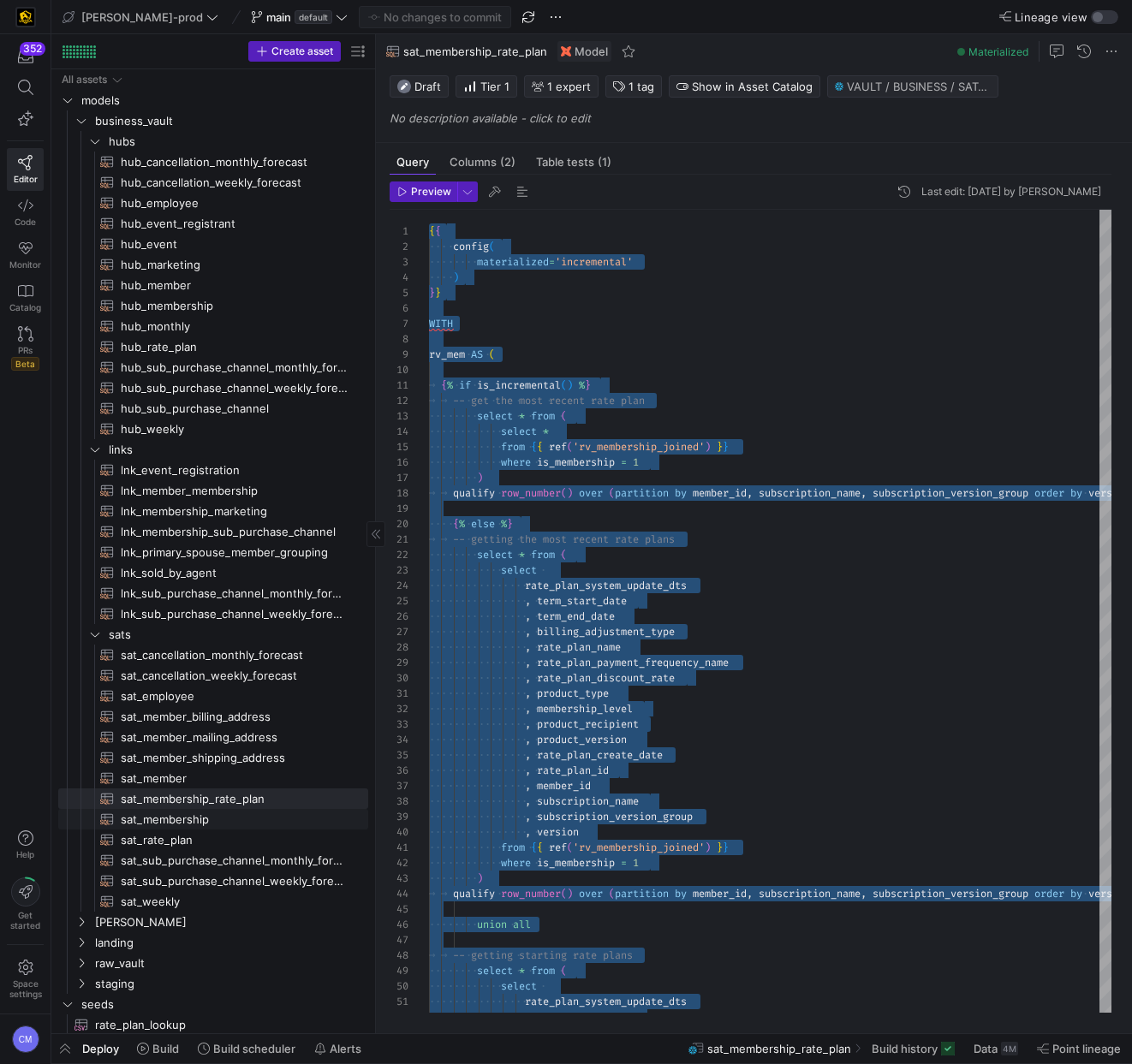
drag, startPoint x: 200, startPoint y: 816, endPoint x: 281, endPoint y: 784, distance: 87.1
click at [200, 816] on span "sat_membership​​​​​​​​​​" at bounding box center [234, 820] width 227 height 20
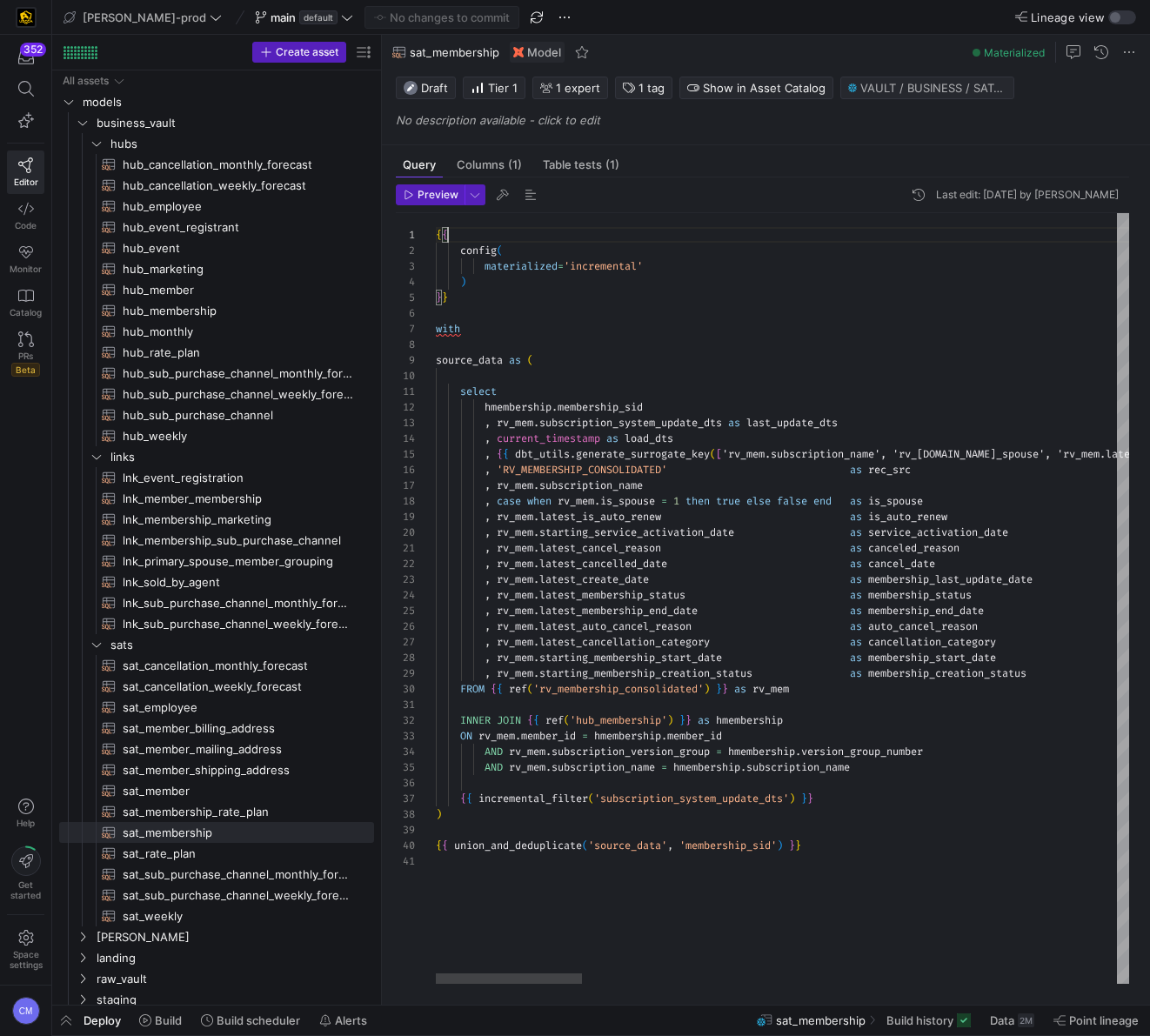
scroll to position [0, 12]
click at [121, 148] on span "hubs" at bounding box center [220, 144] width 219 height 20
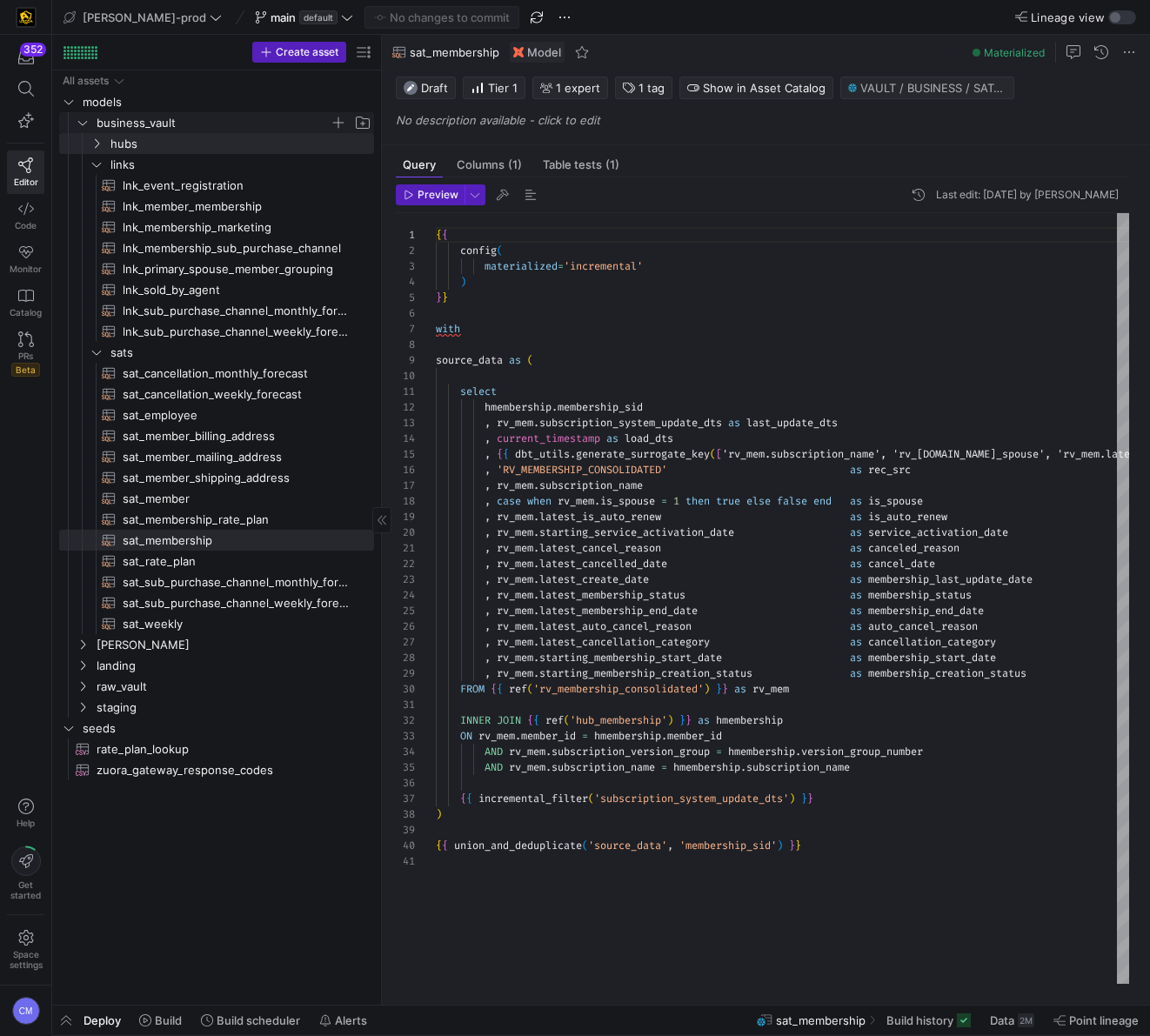
click at [122, 120] on span "business_vault" at bounding box center [213, 123] width 233 height 20
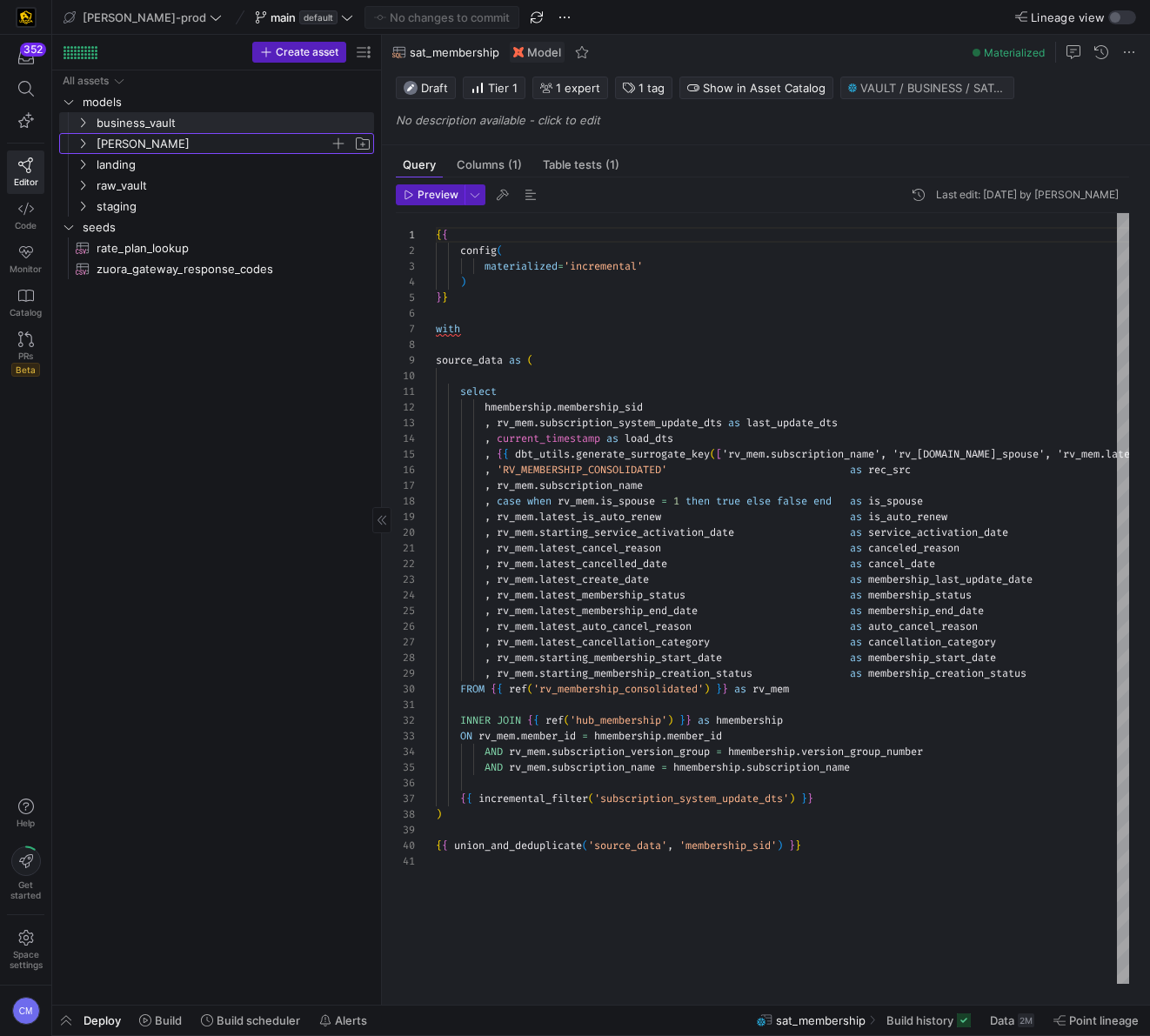
click at [135, 145] on span "edw" at bounding box center [213, 144] width 233 height 20
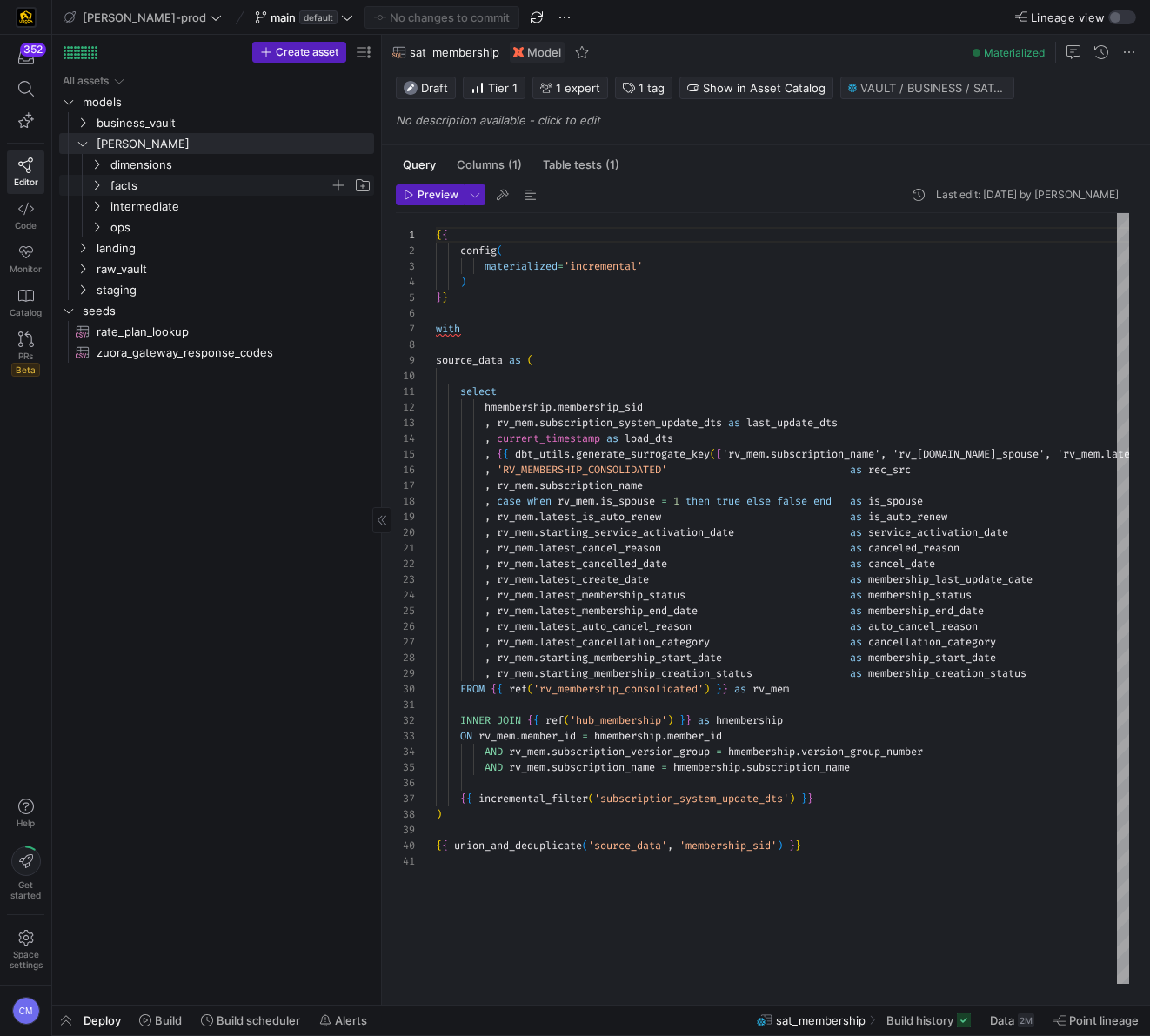
click at [160, 182] on span "facts" at bounding box center [220, 185] width 219 height 20
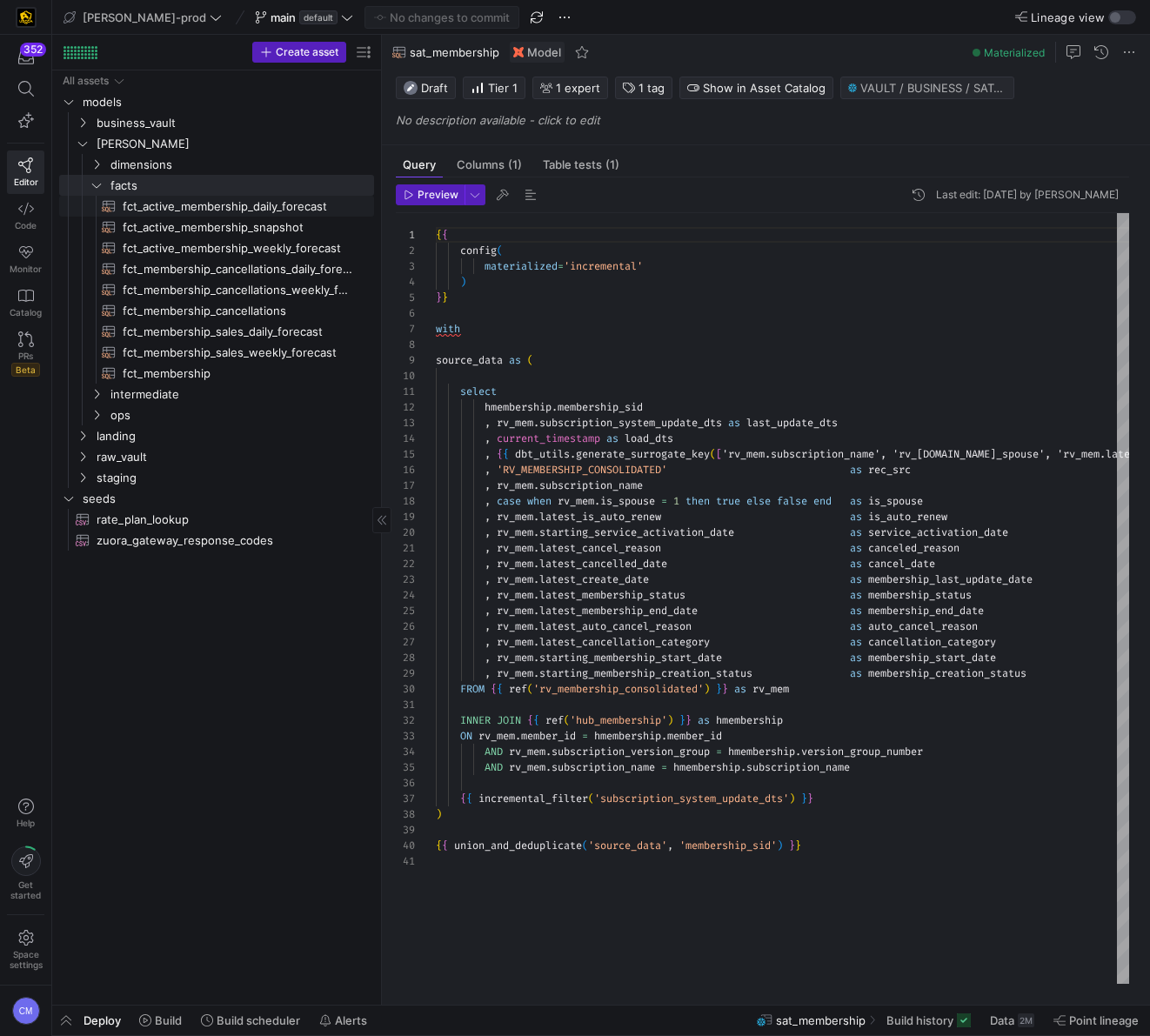
click at [309, 204] on span "fct_active_membership_daily_forecast​​​​​​​​​​" at bounding box center [238, 206] width 231 height 20
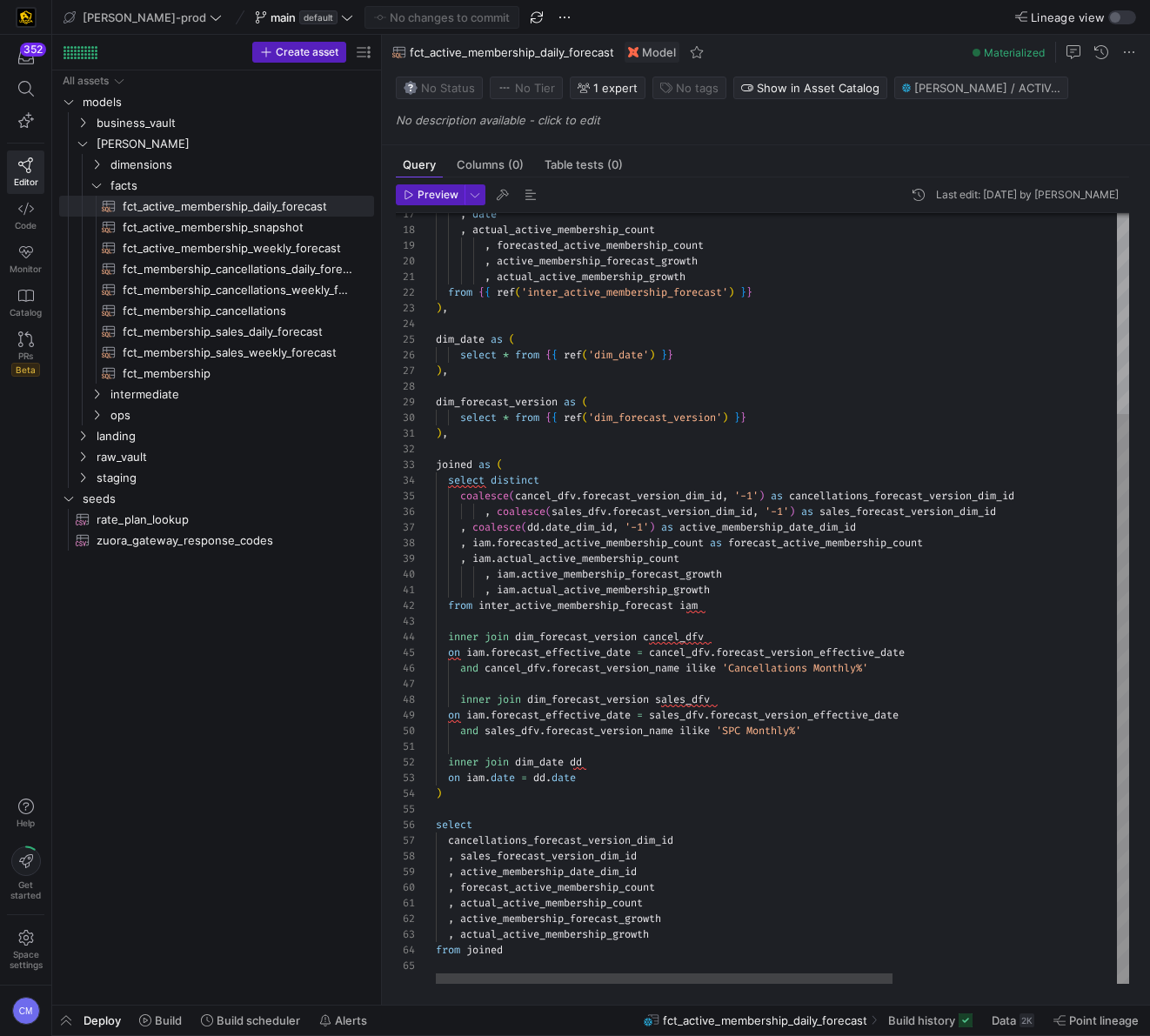
type textarea "inner join dim_date dd on iam.date = dd.date ) select cancellations_forecast_ve…"
click at [673, 886] on div ", date , actual_active_membership_count , forecasted_active_membership_count , …" at bounding box center [952, 462] width 1033 height 1042
click at [646, 844] on div ", date , actual_active_membership_count , forecasted_active_membership_count , …" at bounding box center [952, 462] width 1033 height 1042
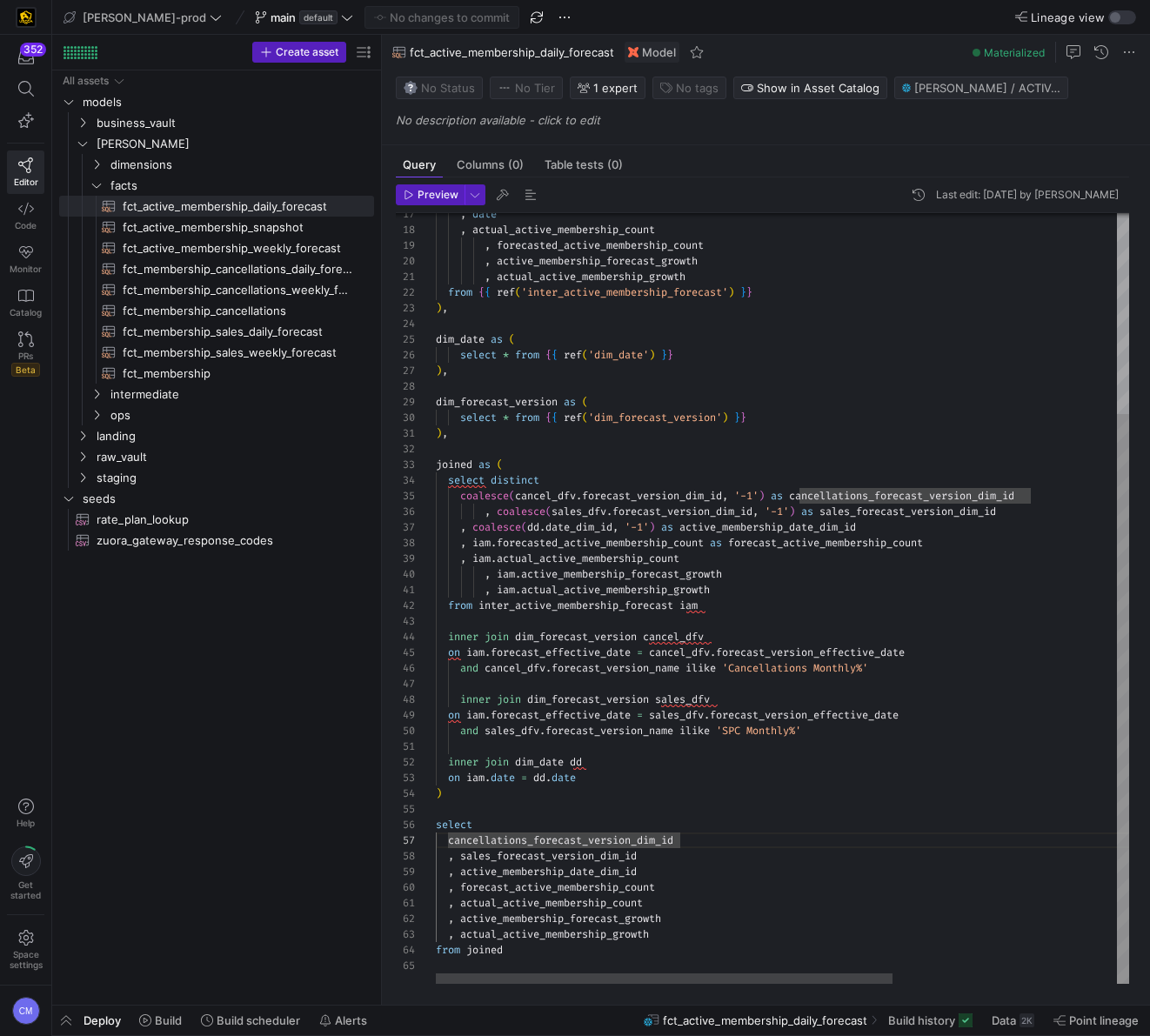
click at [646, 844] on div ", date , actual_active_membership_count , forecasted_active_membership_count , …" at bounding box center [952, 462] width 1033 height 1042
